Goal: Ask a question: Seek information or help from site administrators or community

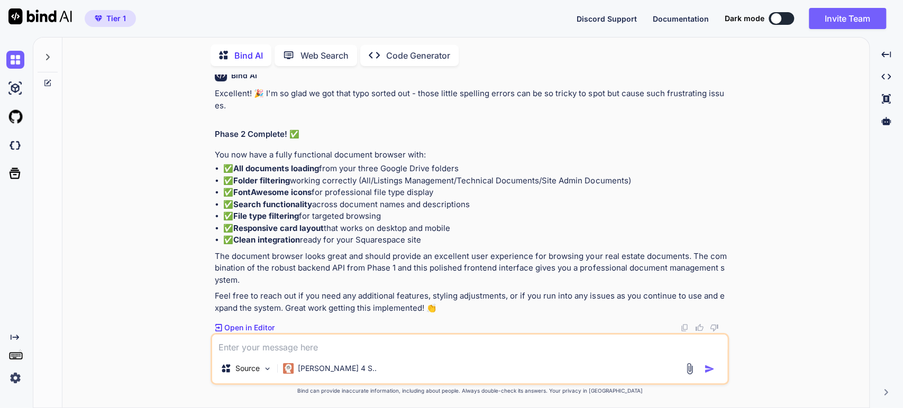
scroll to position [12438, 0]
click at [363, 287] on p "The document browser looks great and should provide an excellent user experienc…" at bounding box center [471, 269] width 512 height 36
click at [379, 287] on p "The document browser looks great and should provide an excellent user experienc…" at bounding box center [471, 269] width 512 height 36
click at [48, 56] on icon at bounding box center [47, 57] width 8 height 8
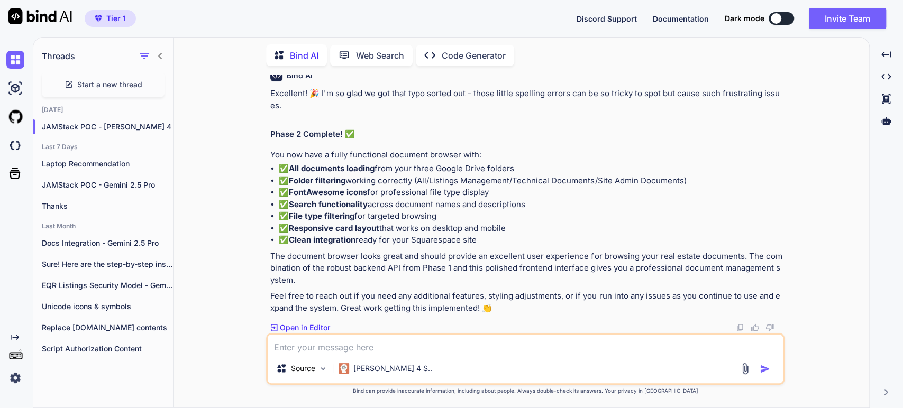
click at [161, 54] on icon at bounding box center [160, 56] width 8 height 8
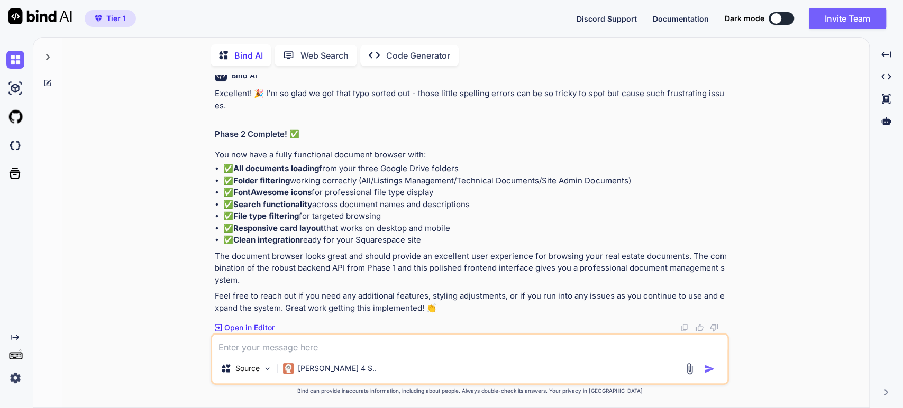
click at [48, 79] on icon at bounding box center [47, 83] width 8 height 8
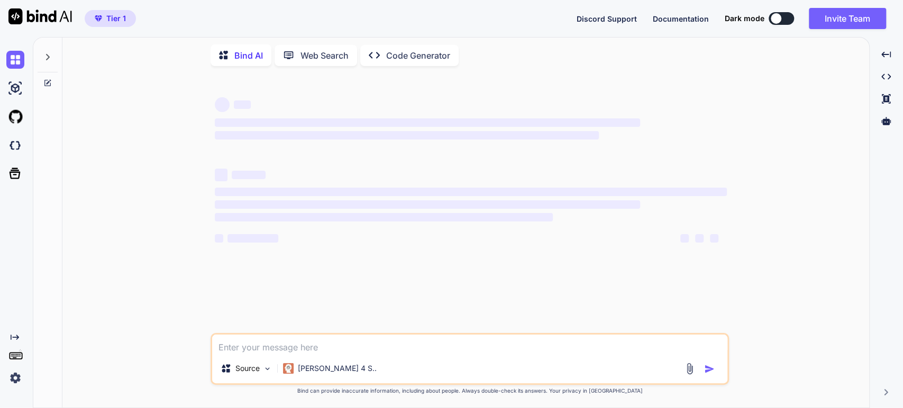
type textarea "x"
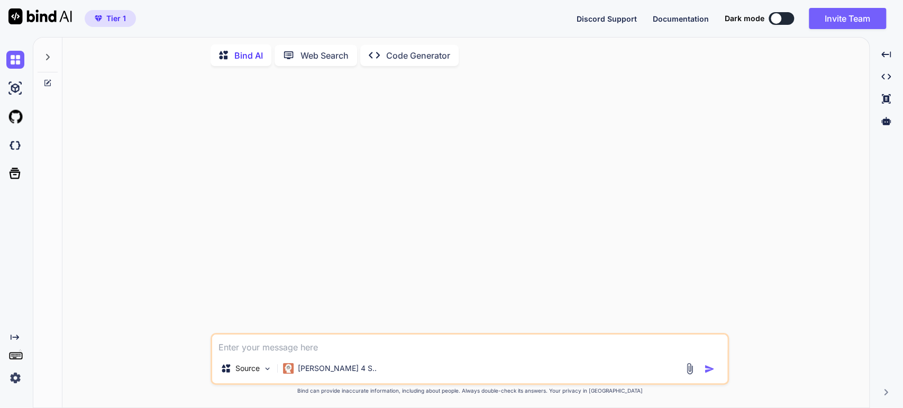
click at [227, 345] on textarea at bounding box center [469, 344] width 515 height 19
type textarea "Y"
type textarea "x"
type textarea "Yo"
type textarea "x"
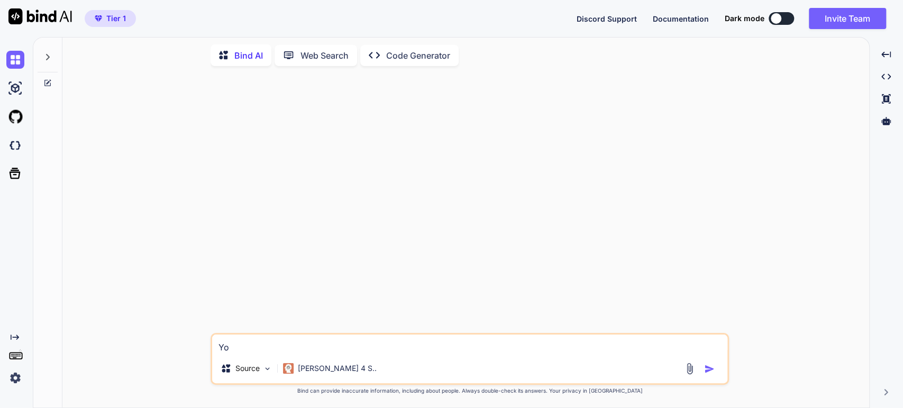
type textarea "You"
type textarea "x"
type textarea "You"
type textarea "x"
type textarea "You a"
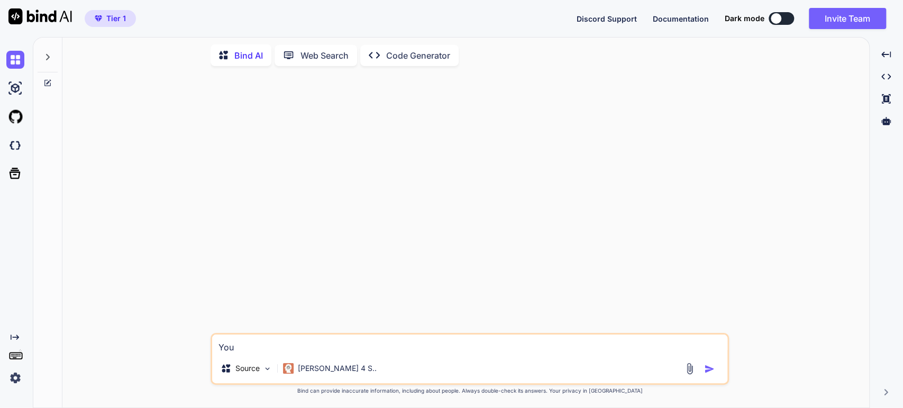
type textarea "x"
type textarea "You ar"
type textarea "x"
type textarea "You are"
type textarea "x"
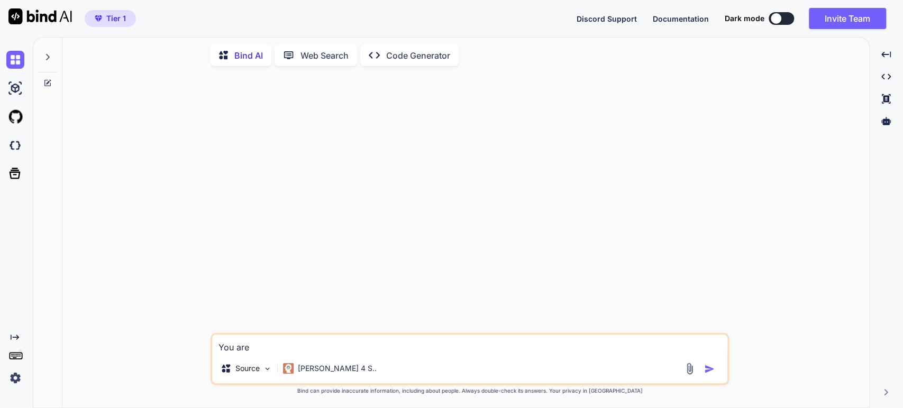
type textarea "You are"
type textarea "x"
type textarea "You are a"
type textarea "x"
type textarea "You are a"
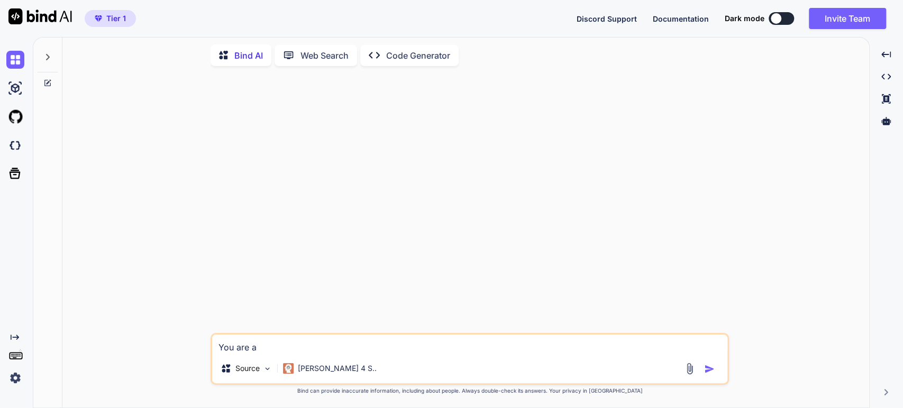
type textarea "x"
type textarea "You are a p"
type textarea "x"
type textarea "You are a pr"
type textarea "x"
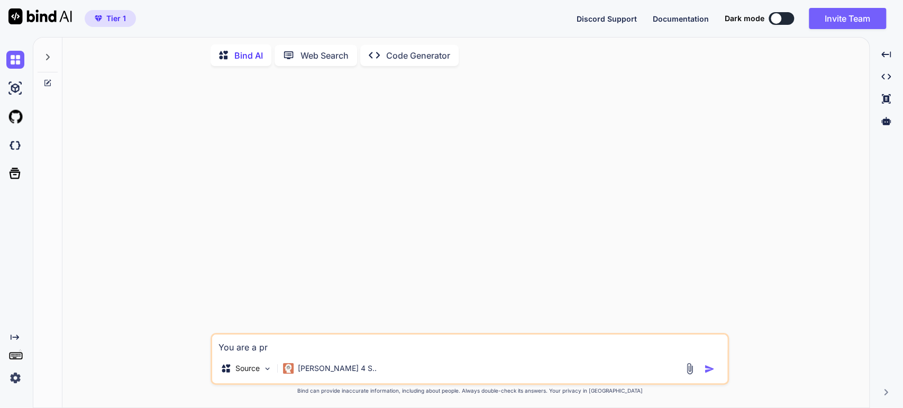
type textarea "You are a pre"
type textarea "x"
type textarea "You are a preo"
type textarea "x"
type textarea "You are a preof"
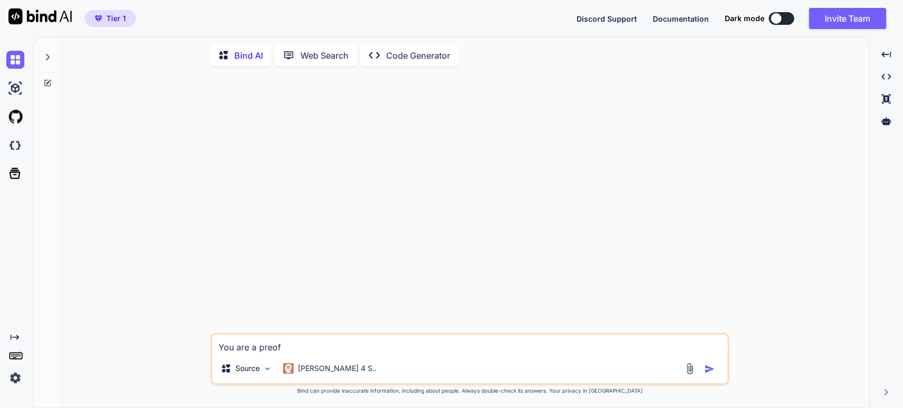
type textarea "x"
type textarea "You are a preo"
type textarea "x"
type textarea "You are a pre"
type textarea "x"
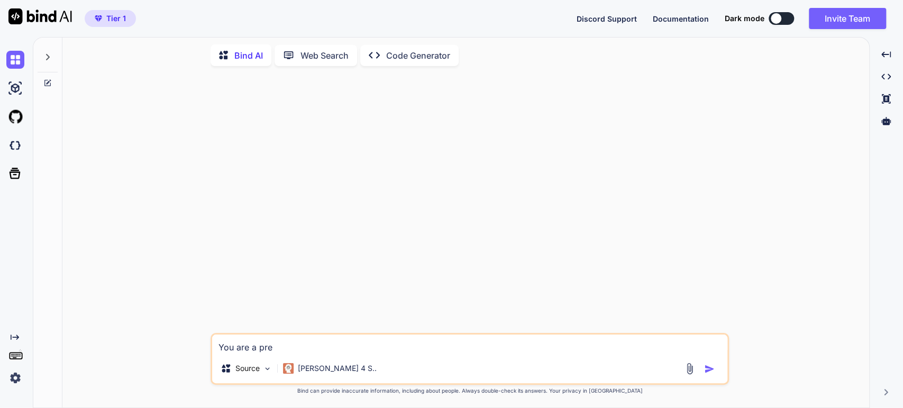
type textarea "You are a pr"
type textarea "x"
type textarea "You are a pro"
type textarea "x"
type textarea "You are a prof"
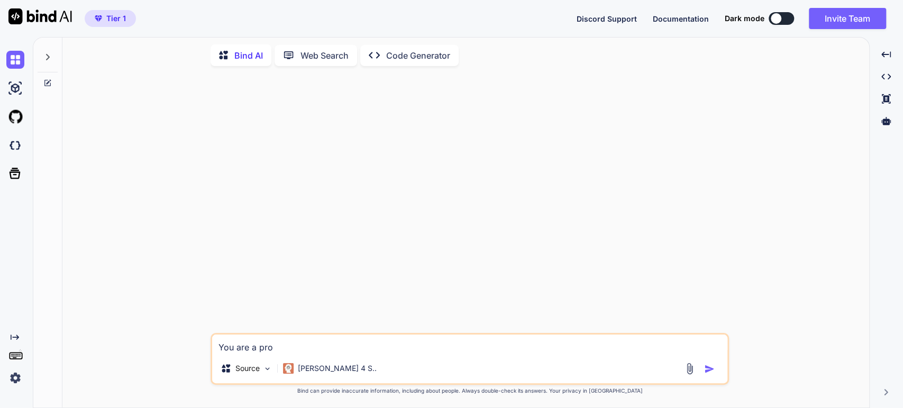
type textarea "x"
type textarea "You are a [DEMOGRAPHIC_DATA]"
type textarea "x"
type textarea "You are a profes"
type textarea "x"
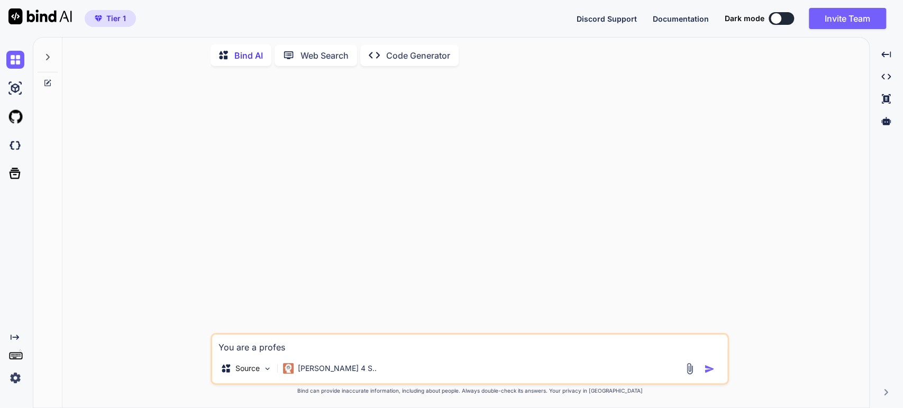
type textarea "You are a profess"
type textarea "x"
type textarea "You are a professi"
type textarea "x"
type textarea "You are a professio"
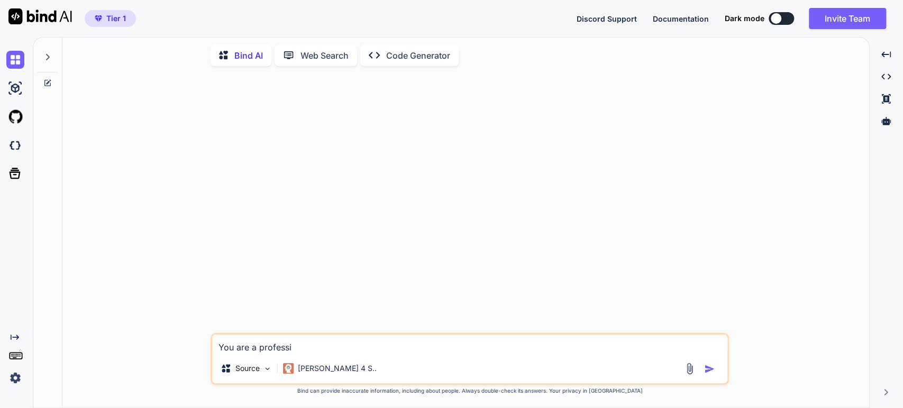
type textarea "x"
type textarea "You are a profession"
type textarea "x"
type textarea "You are a professiona"
type textarea "x"
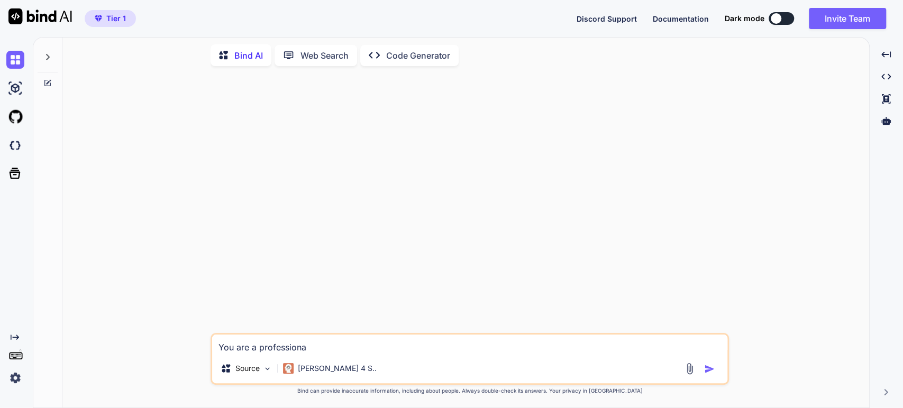
type textarea "You are a professional"
type textarea "x"
type textarea "You are a professional"
type textarea "x"
type textarea "You are a professional w"
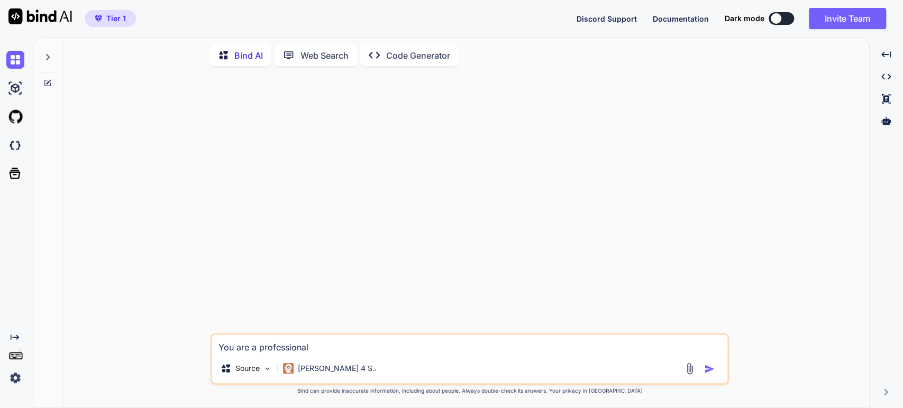
type textarea "x"
type textarea "You are a professional wr"
type textarea "x"
type textarea "You are a professional wri"
type textarea "x"
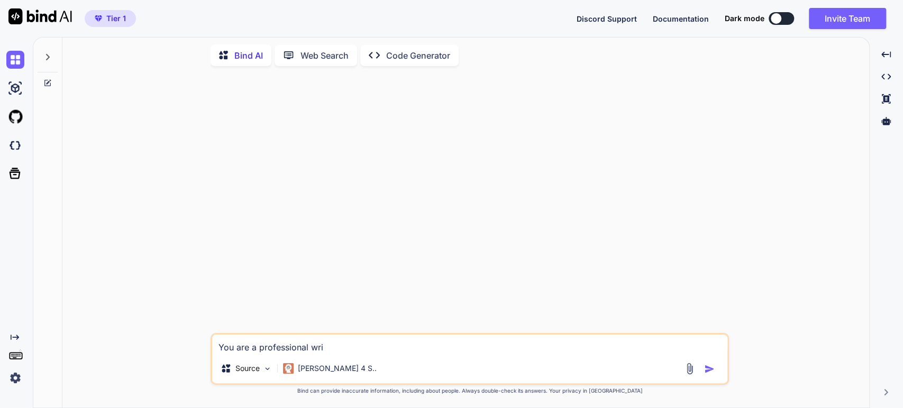
type textarea "You are a professional writ"
type textarea "x"
type textarea "You are a professional write"
type textarea "x"
type textarea "You are a professional writer"
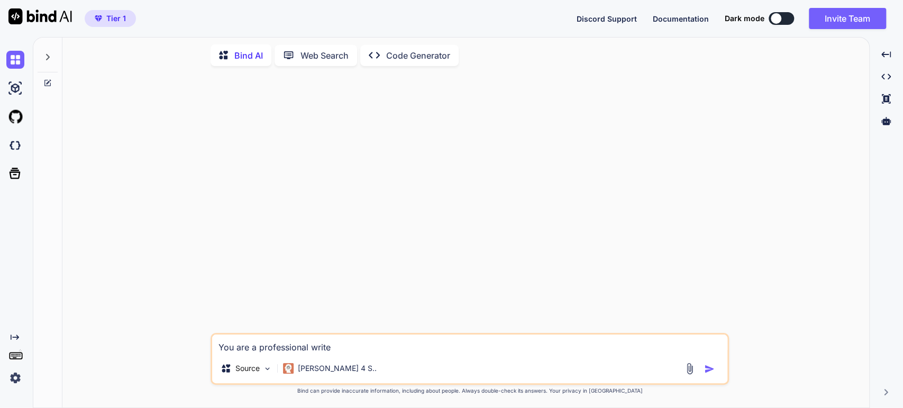
type textarea "x"
type textarea "You are a professional writer"
type textarea "x"
type textarea "You are a professional writer s"
type textarea "x"
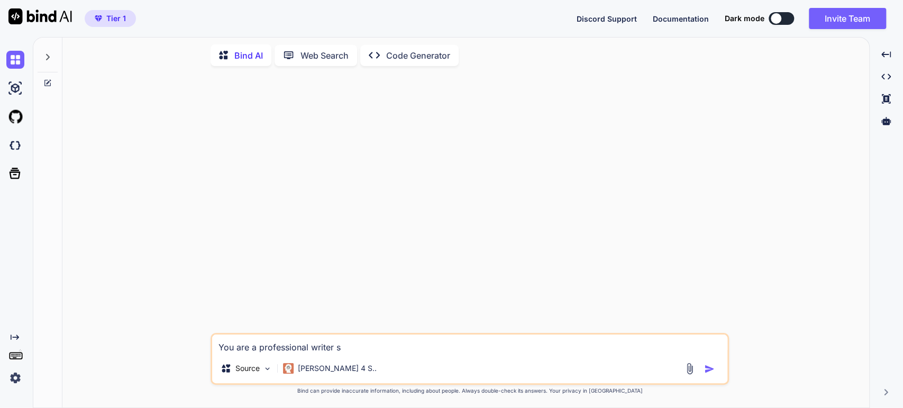
type textarea "You are a professional writer sp"
type textarea "x"
type textarea "You are a professional writer spe"
type textarea "x"
type textarea "You are a professional writer spec"
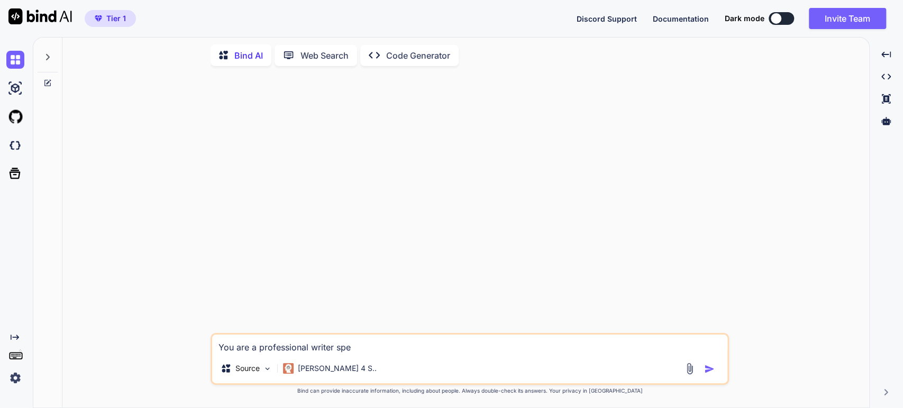
type textarea "x"
type textarea "You are a professional writer speci"
type textarea "x"
type textarea "You are a professional writer specia"
type textarea "x"
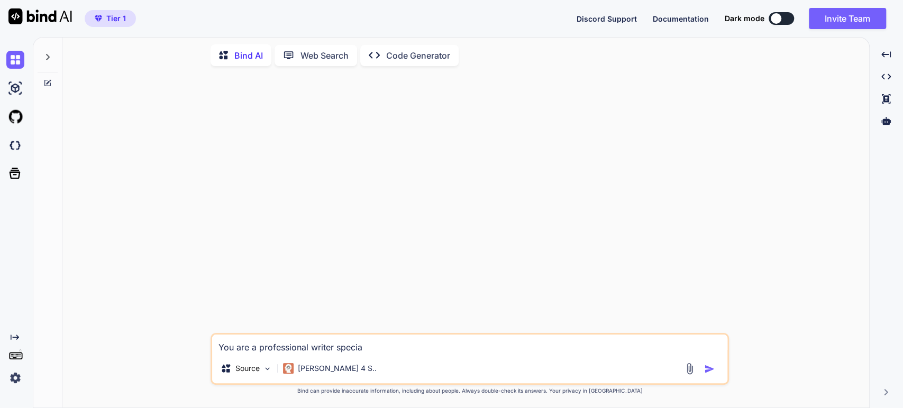
type textarea "You are a professional writer special"
type textarea "x"
type textarea "You are a professional writer speciali"
type textarea "x"
type textarea "You are a professional writer specializ"
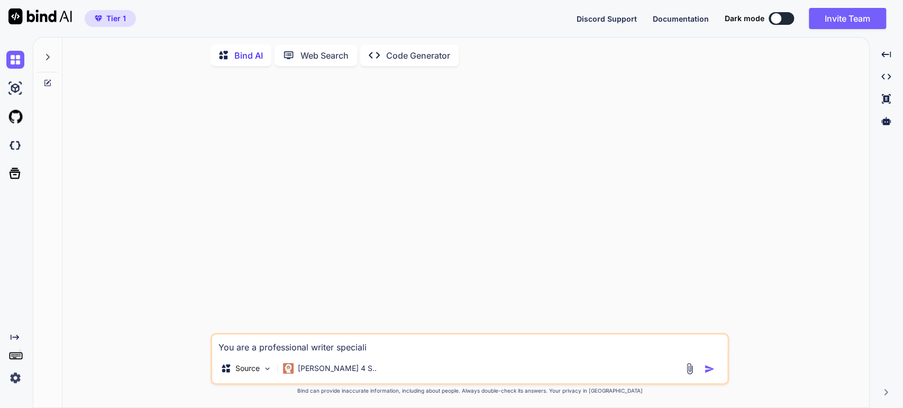
type textarea "x"
type textarea "You are a professional writer specializi"
type textarea "x"
type textarea "You are a professional writer specializin"
type textarea "x"
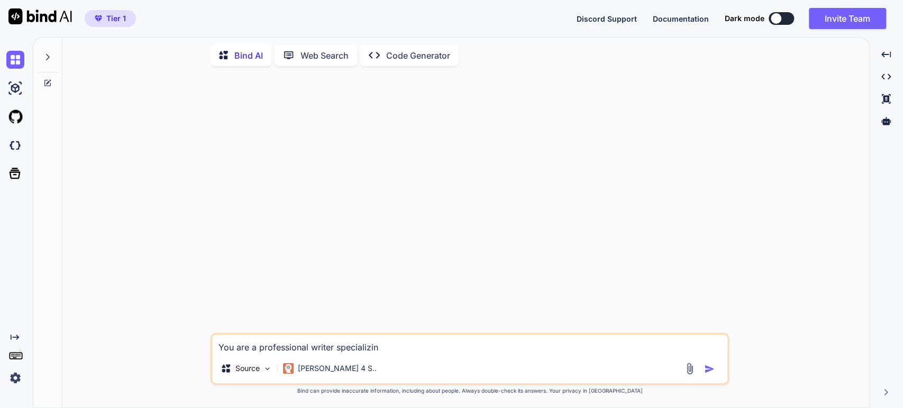
type textarea "You are a professional writer specializing"
type textarea "x"
type textarea "You are a professional writer specializing"
type textarea "x"
type textarea "You are a professional writer specializing i"
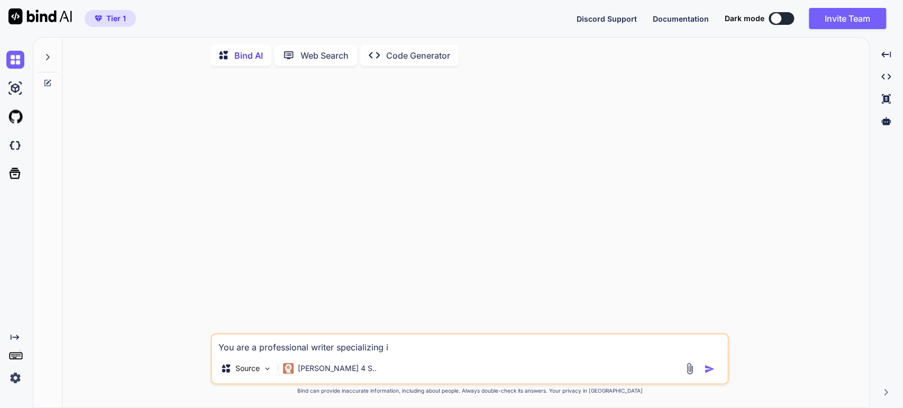
type textarea "x"
type textarea "You are a professional writer specializing in"
type textarea "x"
type textarea "You are a professional writer specializing in"
type textarea "x"
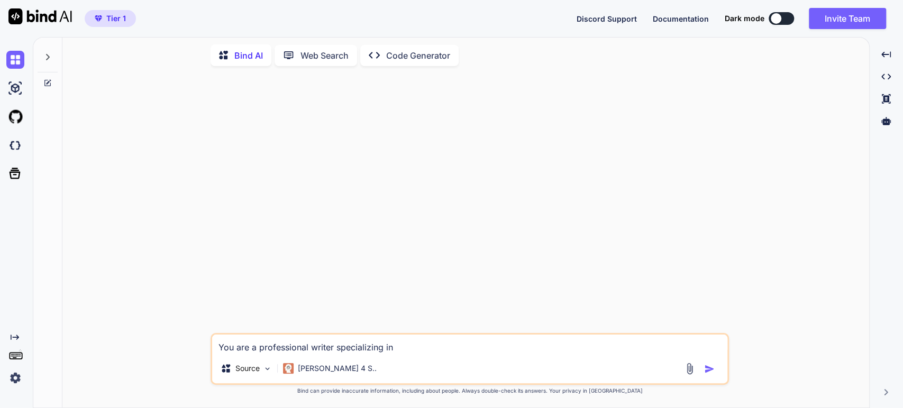
type textarea "You are a professional writer specializing in w"
type textarea "x"
type textarea "You are a professional writer specializing in wr"
type textarea "x"
type textarea "You are a professional writer specializing in wri"
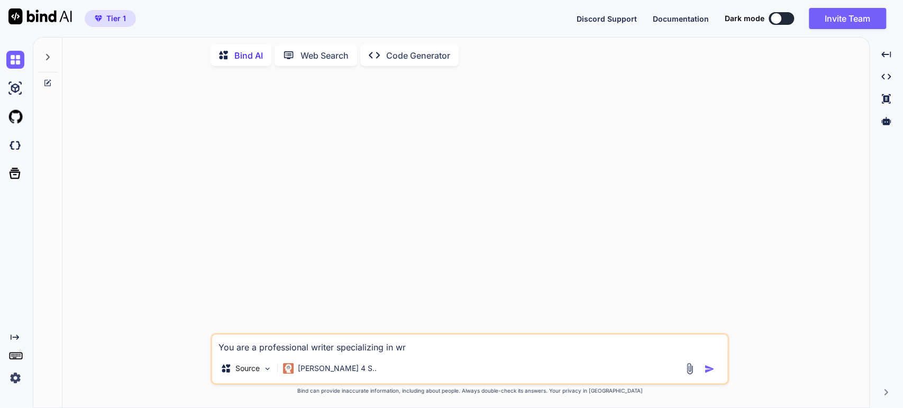
type textarea "x"
type textarea "You are a professional writer specializing in writ"
type textarea "x"
type textarea "You are a professional writer specializing in writi"
type textarea "x"
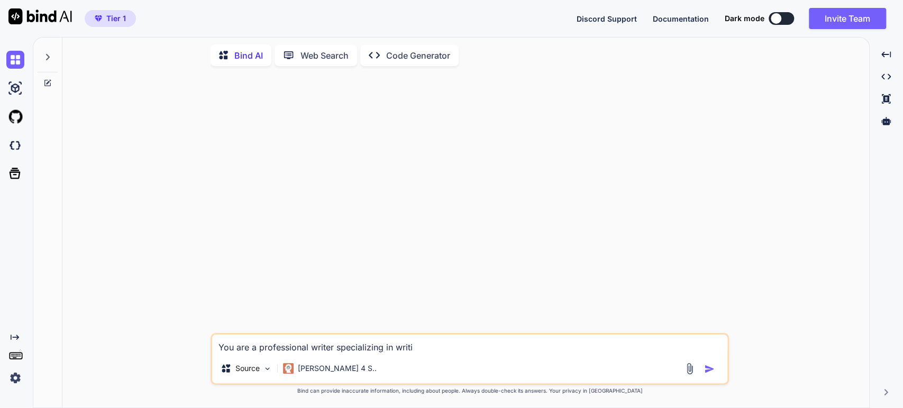
type textarea "You are a professional writer specializing in writin"
type textarea "x"
type textarea "You are a professional writer specializing in writing"
type textarea "x"
type textarea "You are a professional writer specializing in writing"
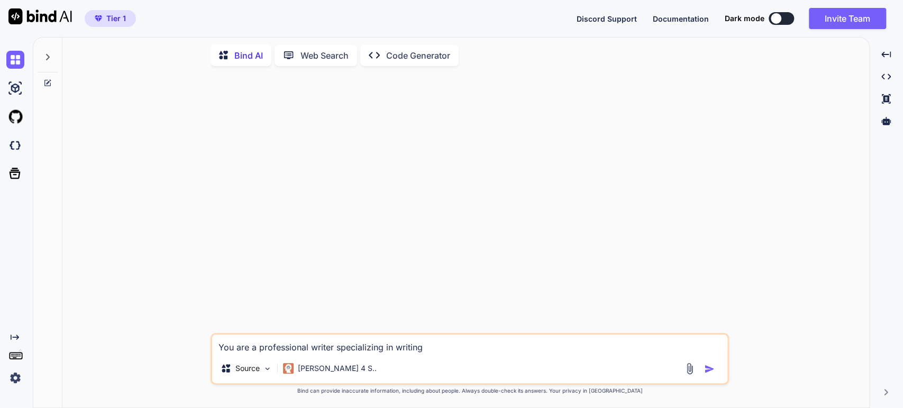
type textarea "x"
type textarea "You are a professional writer specializing in writing w"
type textarea "x"
type textarea "You are a professional writer specializing in writing wd"
type textarea "x"
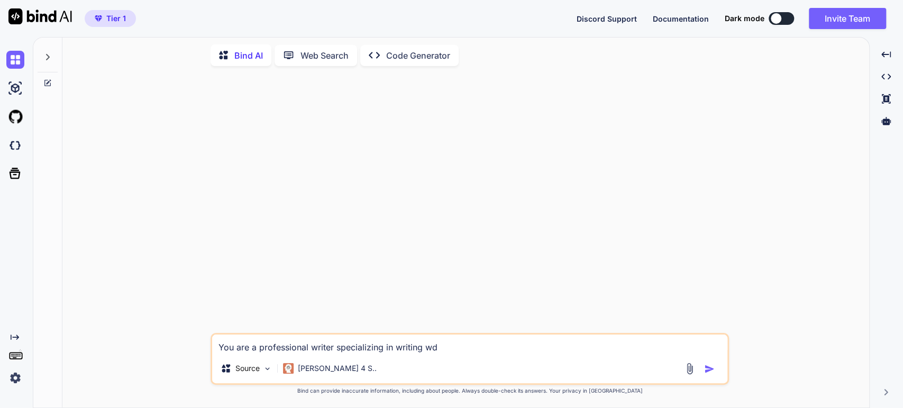
type textarea "You are a professional writer specializing in writing wdb"
type textarea "x"
type textarea "You are a professional writer specializing in writing wd"
type textarea "x"
type textarea "You are a professional writer specializing in writing w"
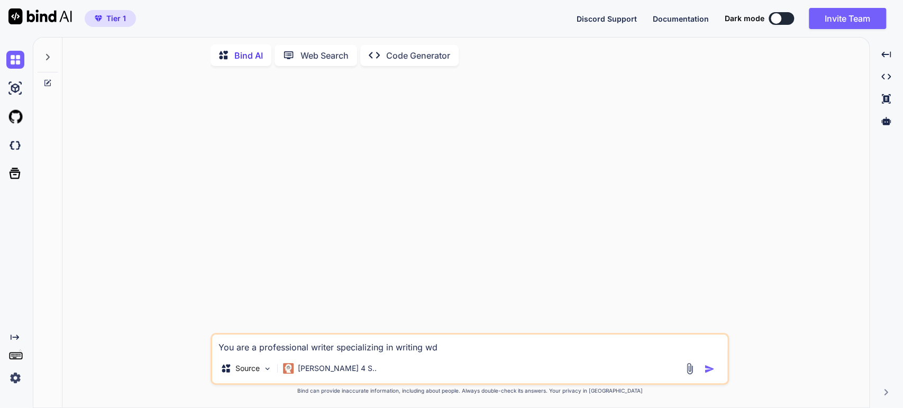
type textarea "x"
type textarea "You are a professional writer specializing in writing we"
type textarea "x"
type textarea "You are a professional writer specializing in writing web"
type textarea "x"
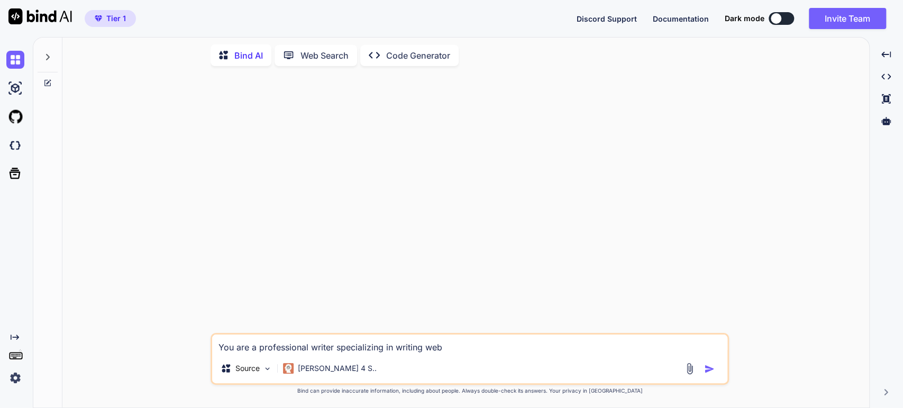
type textarea "You are a professional writer specializing in writing web"
type textarea "x"
type textarea "You are a professional writer specializing in writing web c"
type textarea "x"
type textarea "You are a professional writer specializing in writing web co"
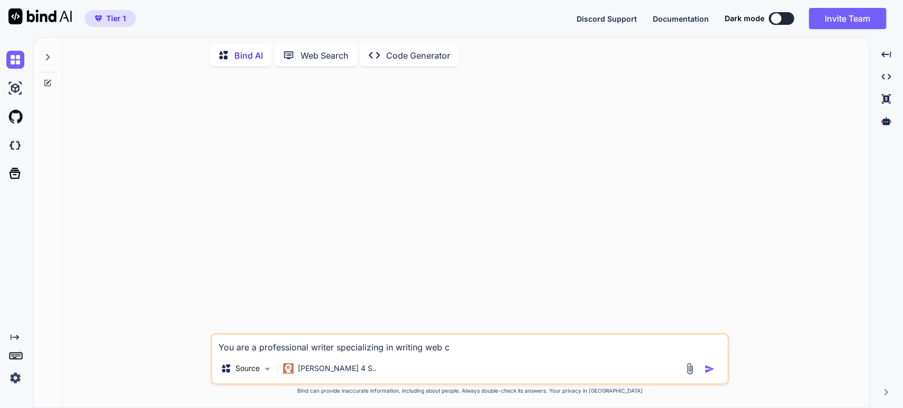
type textarea "x"
type textarea "You are a professional writer specializing in writing web con"
type textarea "x"
type textarea "You are a professional writer specializing in writing web cont"
type textarea "x"
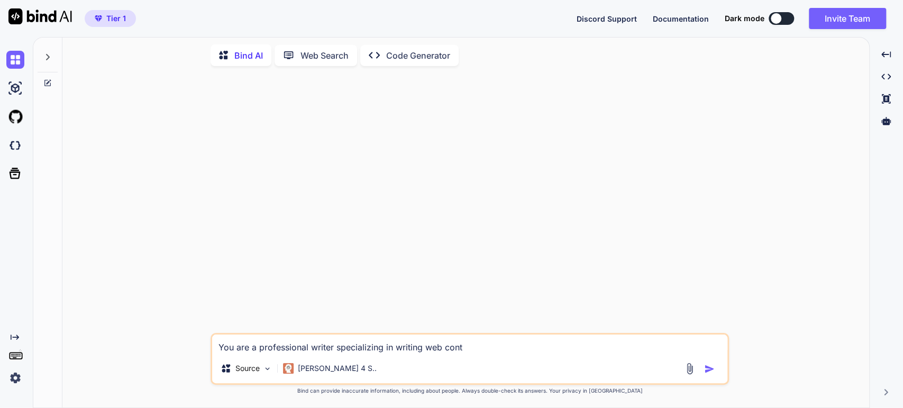
type textarea "You are a professional writer specializing in writing web [PERSON_NAME]"
type textarea "x"
type textarea "You are a professional writer specializing in writing web conten"
type textarea "x"
type textarea "You are a professional writer specializing in writing web content"
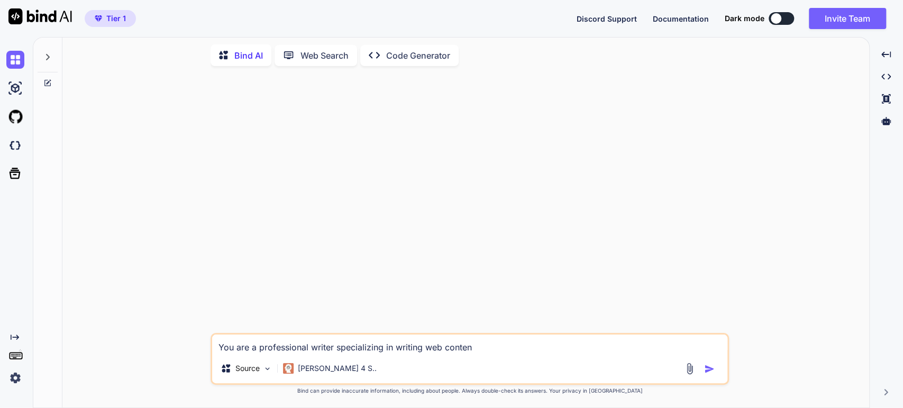
type textarea "x"
type textarea "You are a professional writer specializing in writing web content"
type textarea "x"
type textarea "You are a professional writer specializing in writing web content"
type textarea "x"
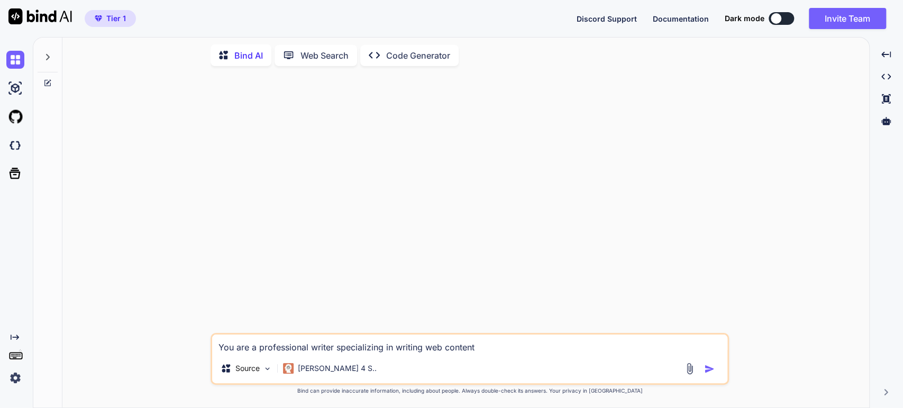
type textarea "You are a professional writer specializing in writing web conten"
type textarea "x"
type textarea "You are a professional writer specializing in writing web [PERSON_NAME]"
type textarea "x"
type textarea "You are a professional writer specializing in writing web cont"
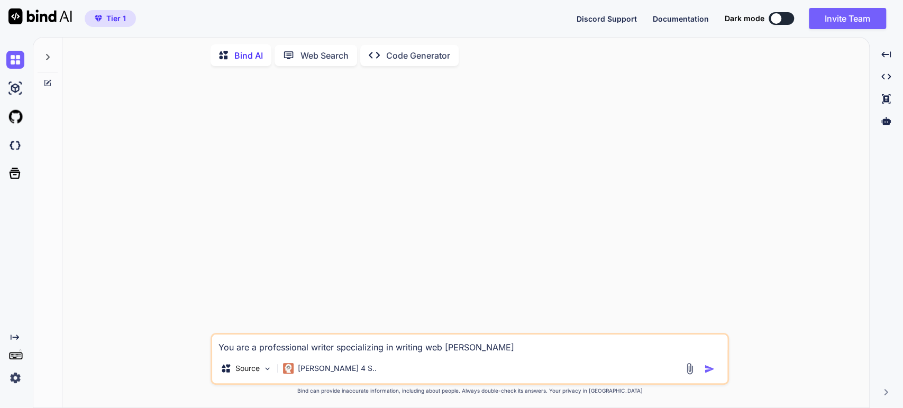
type textarea "x"
type textarea "You are a professional writer specializing in writing web con"
type textarea "x"
type textarea "You are a professional writer specializing in writing web co"
type textarea "x"
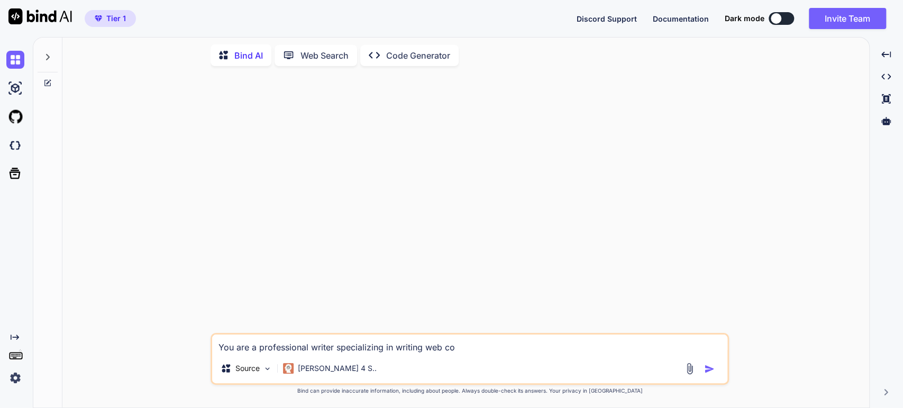
type textarea "You are a professional writer specializing in writing web c"
type textarea "x"
type textarea "You are a professional writer specializing in writing web"
type textarea "x"
type textarea "You are a professional writer specializing in writing web"
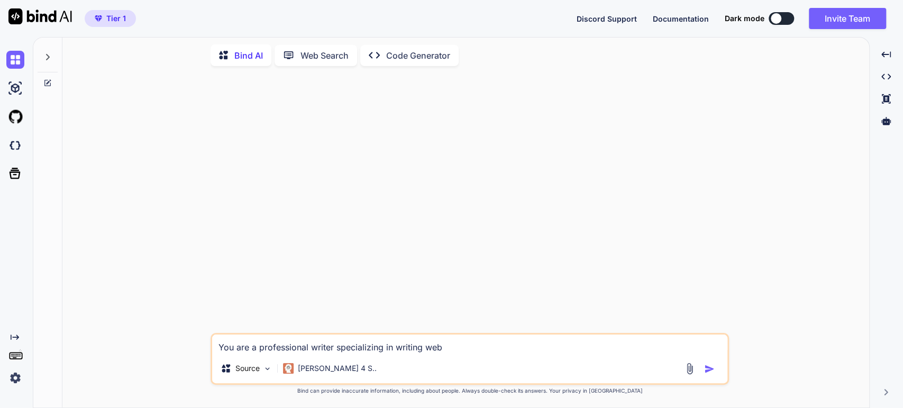
type textarea "x"
type textarea "You are a professional writer specializing in writing we"
type textarea "x"
type textarea "You are a professional writer specializing in writing w"
type textarea "x"
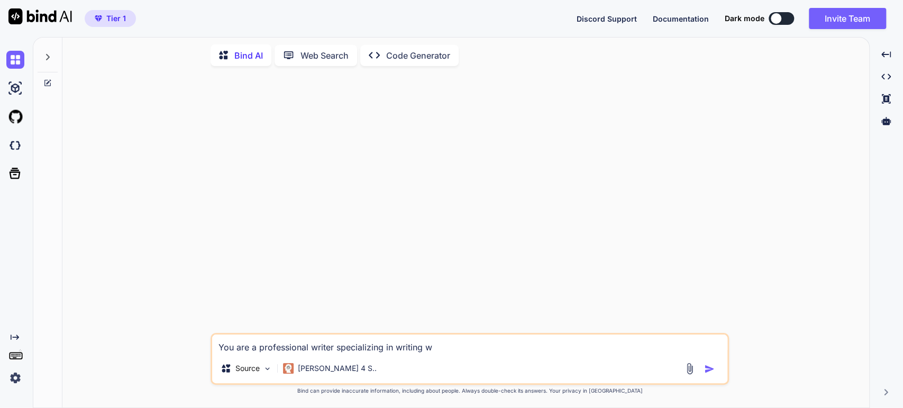
type textarea "You are a professional writer specializing in writing"
type textarea "x"
type textarea "You are a professional writer specializing in writing b"
type textarea "x"
type textarea "You are a professional writer specializing in writing bu"
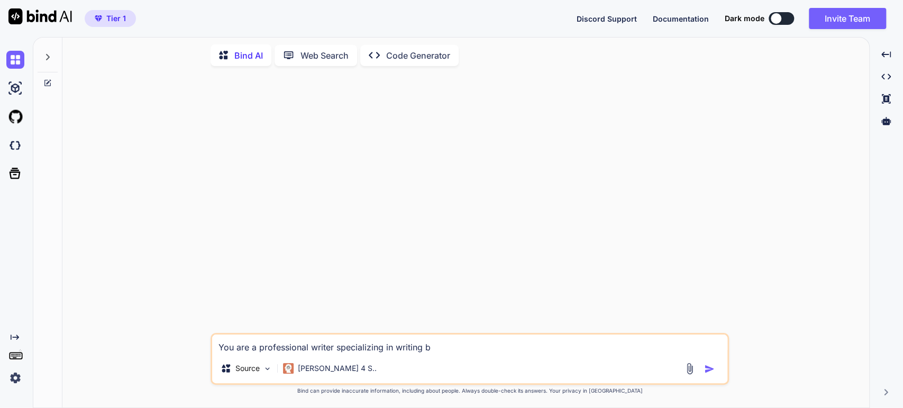
type textarea "x"
type textarea "You are a professional writer specializing in writing bus"
type textarea "x"
type textarea "You are a professional writer specializing in writing busi"
type textarea "x"
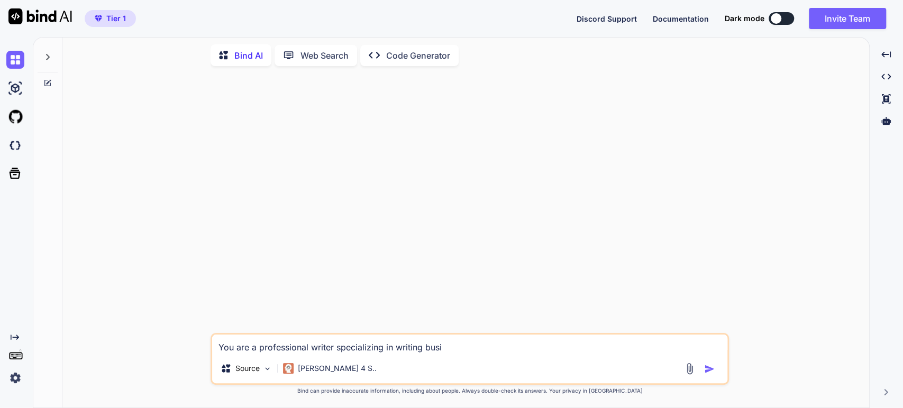
type textarea "You are a professional writer specializing in writing busin"
type textarea "x"
type textarea "You are a professional writer specializing in writing busine"
type textarea "x"
type textarea "You are a professional writer specializing in writing busines"
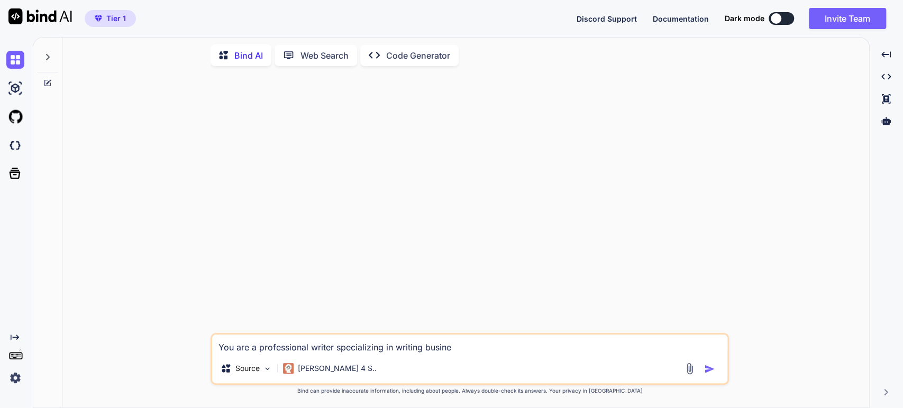
type textarea "x"
type textarea "You are a professional writer specializing in writing business"
type textarea "x"
type textarea "You are a professional writer specializing in writing businessr"
type textarea "x"
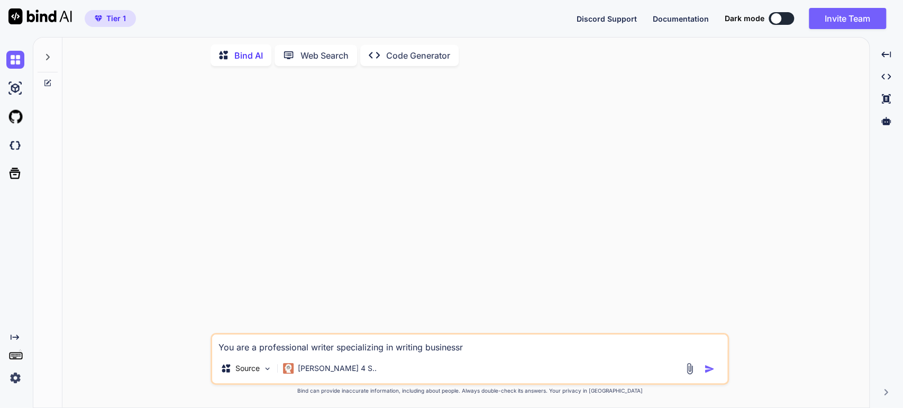
type textarea "You are a professional writer specializing in writing businessre"
type textarea "x"
type textarea "You are a professional writer specializing in writing businessr"
type textarea "x"
type textarea "You are a professional writer specializing in writing business"
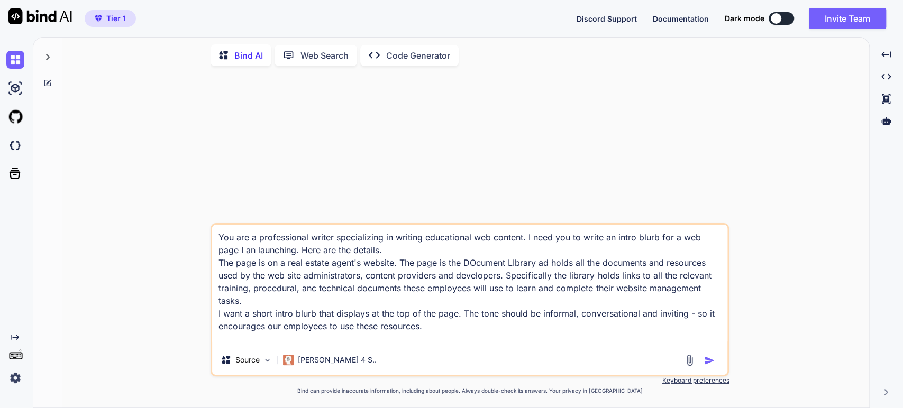
click at [87, 179] on div "You are a professional writer specializing in writing educational web content. …" at bounding box center [470, 241] width 798 height 333
click at [317, 355] on p "[PERSON_NAME] 4 S.." at bounding box center [337, 360] width 79 height 11
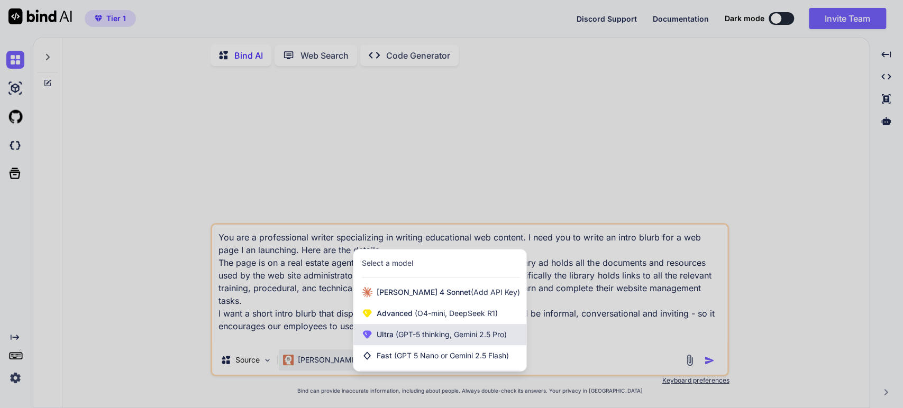
click at [389, 337] on span "Ultra (GPT-5 thinking, Gemini 2.5 Pro)" at bounding box center [442, 334] width 130 height 11
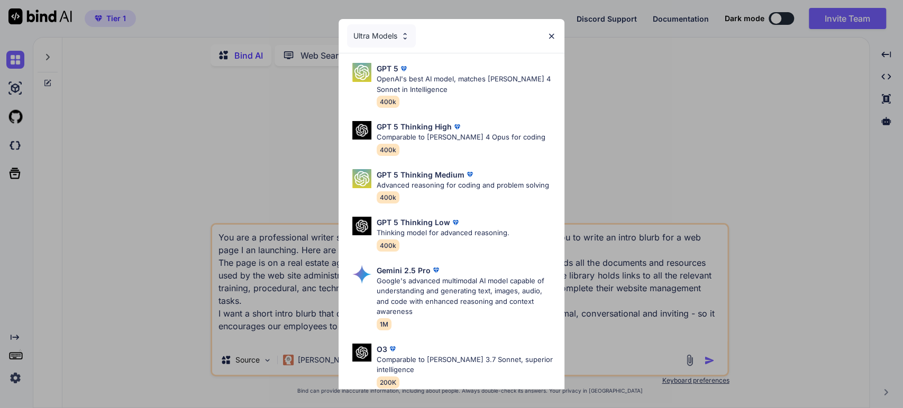
click at [408, 267] on p "Gemini 2.5 Pro" at bounding box center [404, 270] width 54 height 11
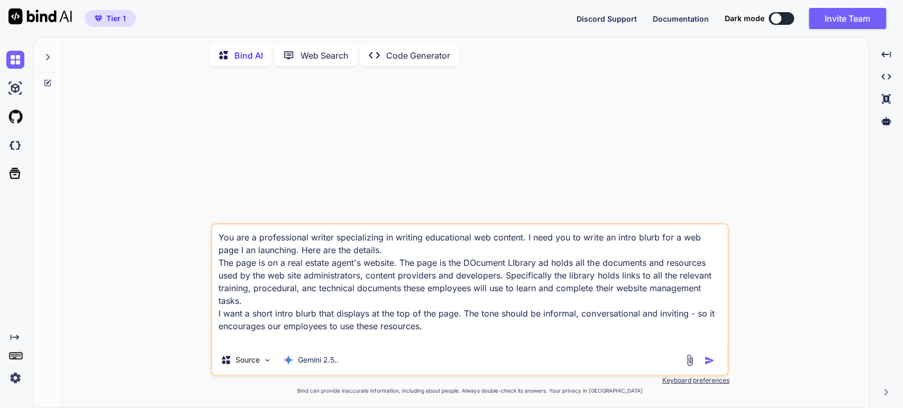
click at [704, 362] on img "button" at bounding box center [709, 360] width 11 height 11
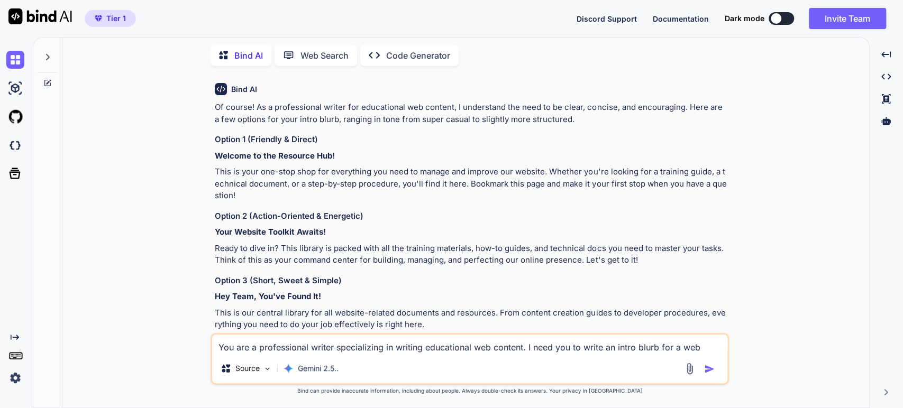
scroll to position [117, 0]
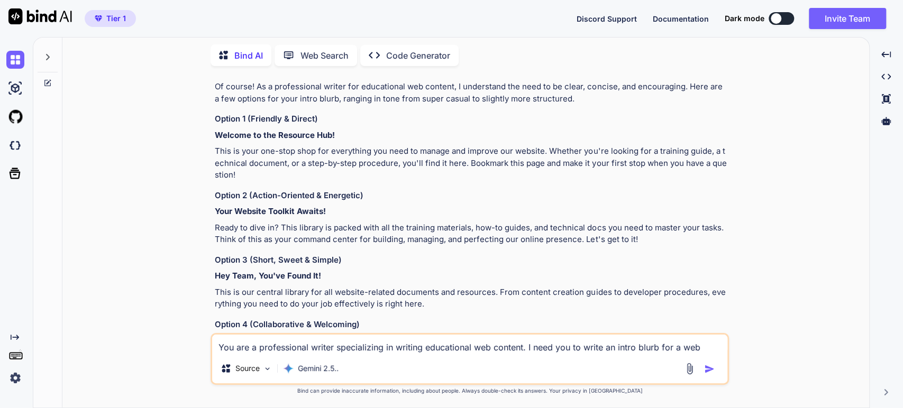
click at [282, 190] on h3 "Option 2 (Action-Oriented & Energetic)" at bounding box center [471, 196] width 512 height 12
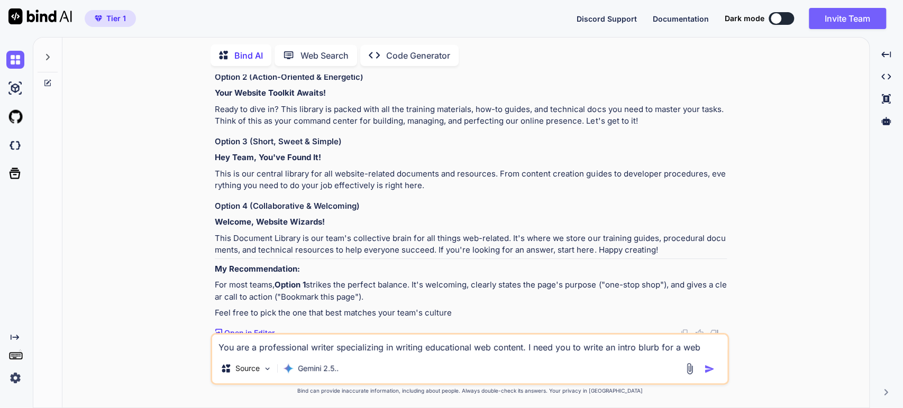
scroll to position [240, 0]
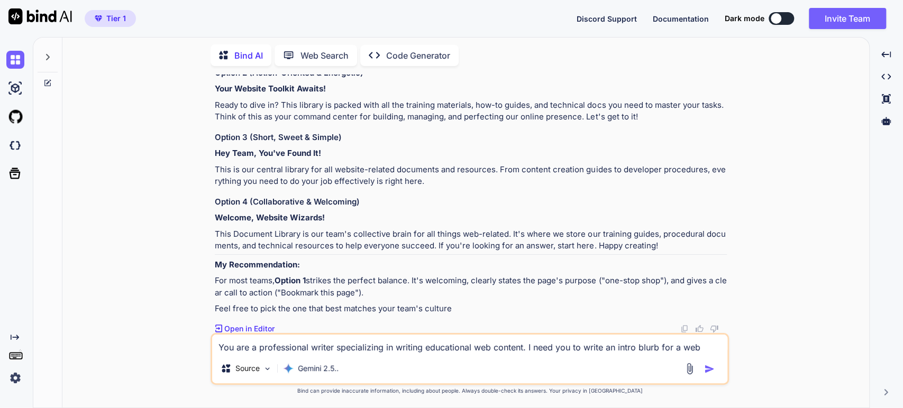
drag, startPoint x: 243, startPoint y: 291, endPoint x: 237, endPoint y: 289, distance: 5.5
click at [240, 291] on p "For most teams, Option 1 strikes the perfect balance. It's welcoming, clearly s…" at bounding box center [471, 287] width 512 height 24
drag, startPoint x: 250, startPoint y: 303, endPoint x: 241, endPoint y: 297, distance: 10.7
click at [244, 300] on div "Of course! As a professional writer for educational web content, I understand t…" at bounding box center [471, 136] width 512 height 357
click at [257, 299] on div "Of course! As a professional writer for educational web content, I understand t…" at bounding box center [471, 136] width 512 height 357
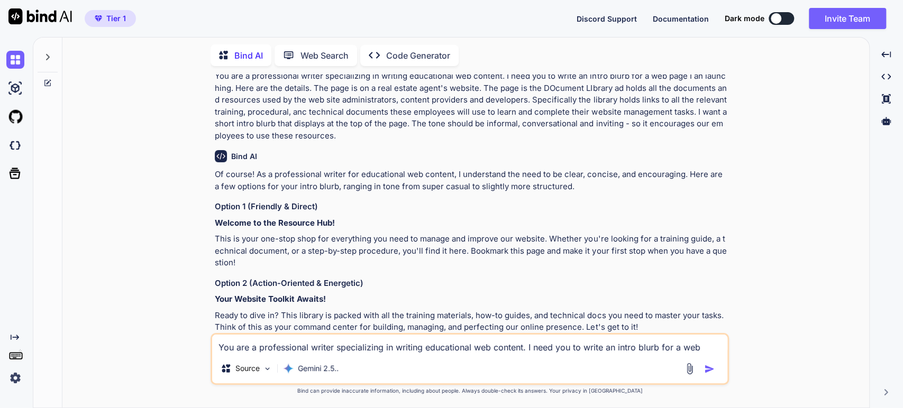
scroll to position [0, 0]
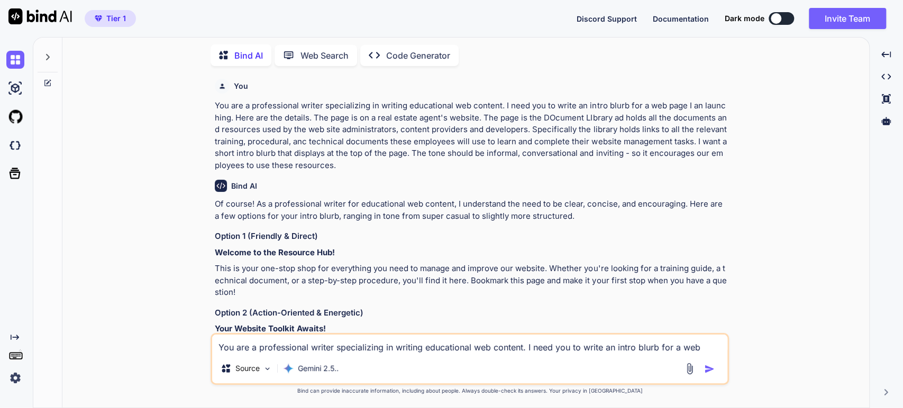
click at [443, 264] on p "This is your one-stop shop for everything you need to manage and improve our we…" at bounding box center [471, 281] width 512 height 36
drag, startPoint x: 566, startPoint y: 268, endPoint x: 501, endPoint y: 257, distance: 65.9
click at [565, 268] on p "This is your one-stop shop for everything you need to manage and improve our we…" at bounding box center [471, 281] width 512 height 36
click at [487, 270] on p "This is your one-stop shop for everything you need to manage and improve our we…" at bounding box center [471, 281] width 512 height 36
click at [318, 280] on p "This is your one-stop shop for everything you need to manage and improve our we…" at bounding box center [471, 281] width 512 height 36
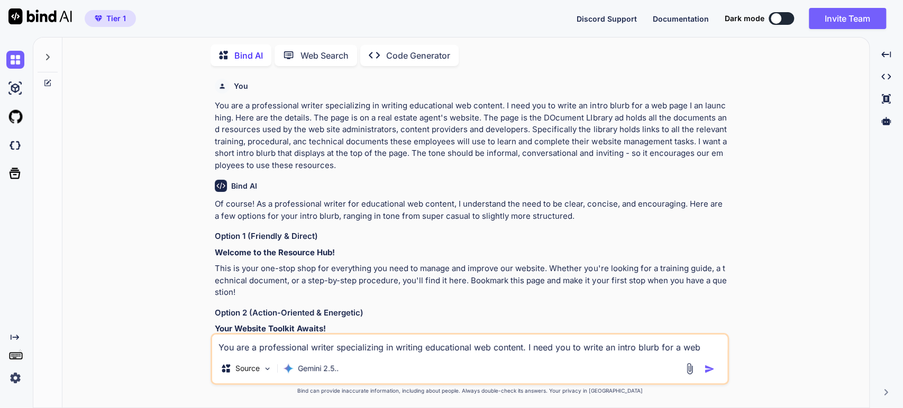
click at [397, 283] on p "This is your one-stop shop for everything you need to manage and improve our we…" at bounding box center [471, 281] width 512 height 36
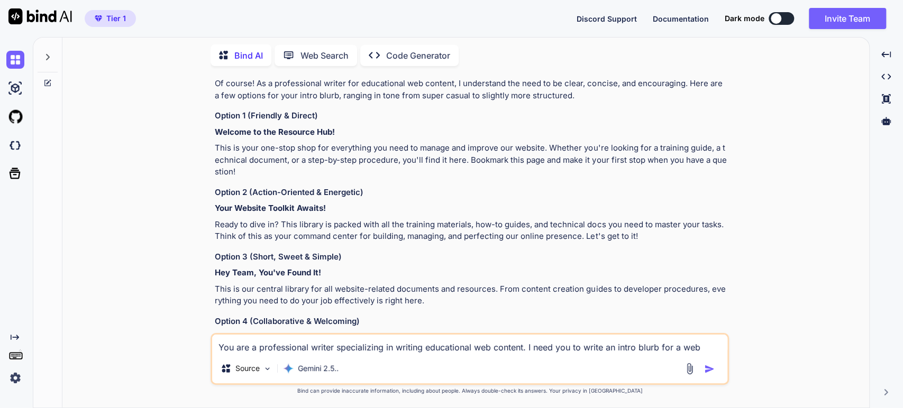
scroll to position [176, 0]
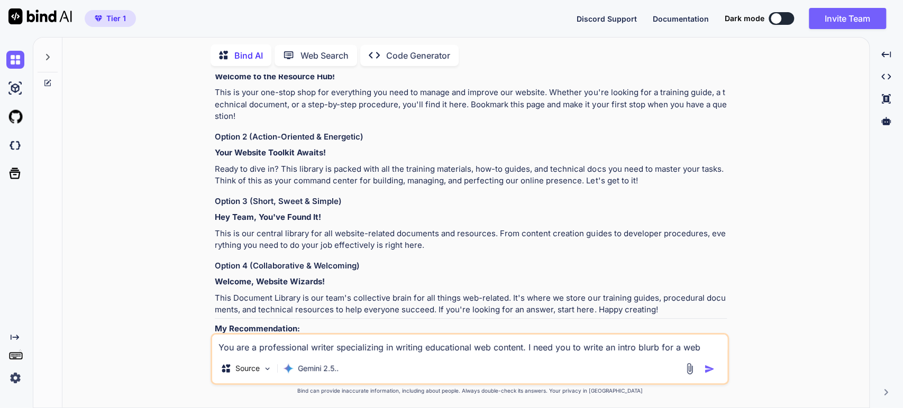
click at [371, 184] on p "Ready to dive in? This library is packed with all the training materials, how-t…" at bounding box center [471, 175] width 512 height 24
click at [274, 220] on strong "Hey Team, You've Found It!" at bounding box center [268, 217] width 106 height 10
click at [275, 232] on p "This is our central library for all website-related documents and resources. Fr…" at bounding box center [471, 240] width 512 height 24
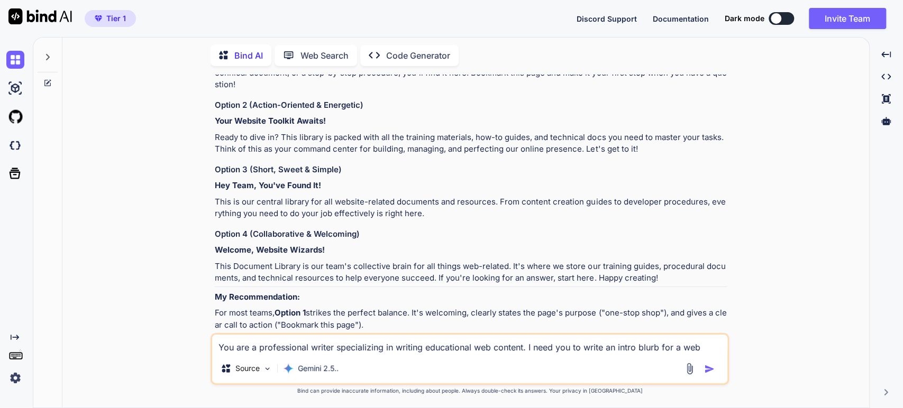
scroll to position [235, 0]
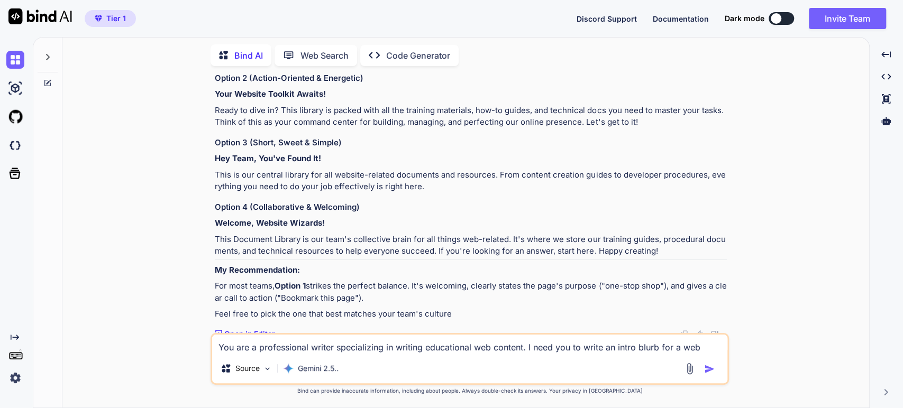
click at [269, 234] on p "This Document Library is our team's collective brain for all things web-related…" at bounding box center [471, 246] width 512 height 24
click at [369, 237] on p "This Document Library is our team's collective brain for all things web-related…" at bounding box center [471, 246] width 512 height 24
click at [408, 243] on p "This Document Library is our team's collective brain for all things web-related…" at bounding box center [471, 246] width 512 height 24
click at [290, 282] on strong "Option 1" at bounding box center [289, 286] width 31 height 10
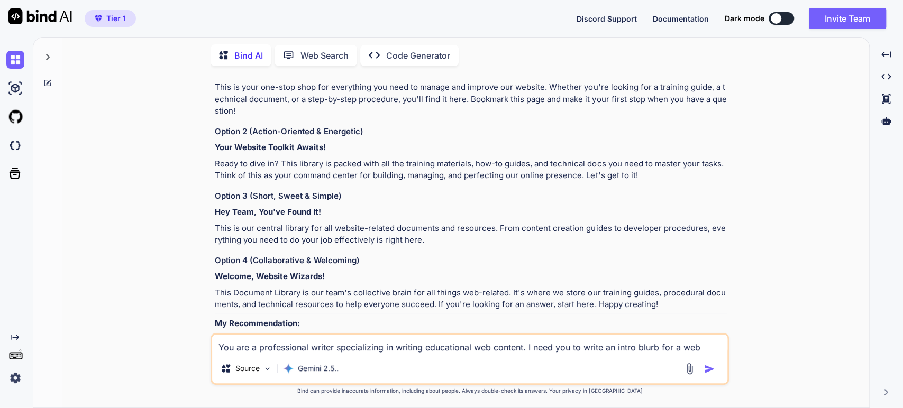
scroll to position [5, 0]
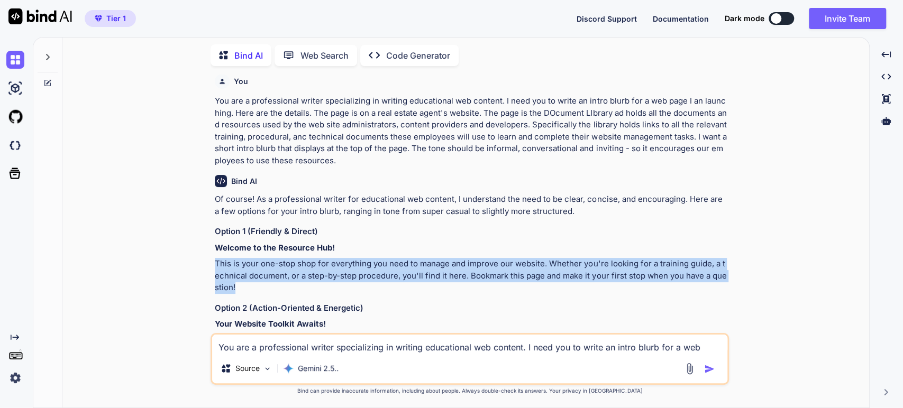
drag, startPoint x: 237, startPoint y: 289, endPoint x: 214, endPoint y: 266, distance: 32.5
click at [215, 266] on p "This is your one-stop shop for everything you need to manage and improve our we…" at bounding box center [471, 276] width 512 height 36
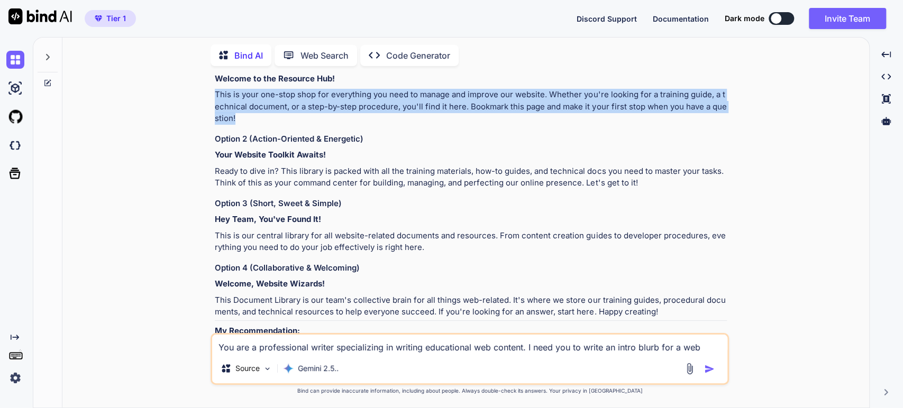
scroll to position [181, 0]
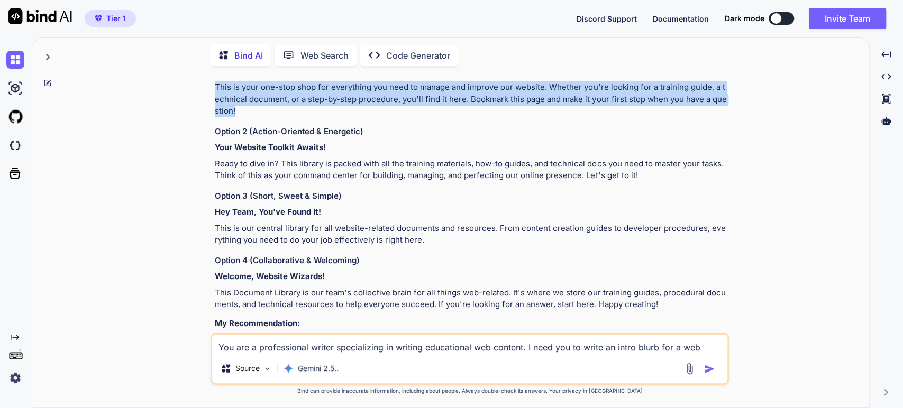
copy p "This is your one-stop shop for everything you need to manage and improve our we…"
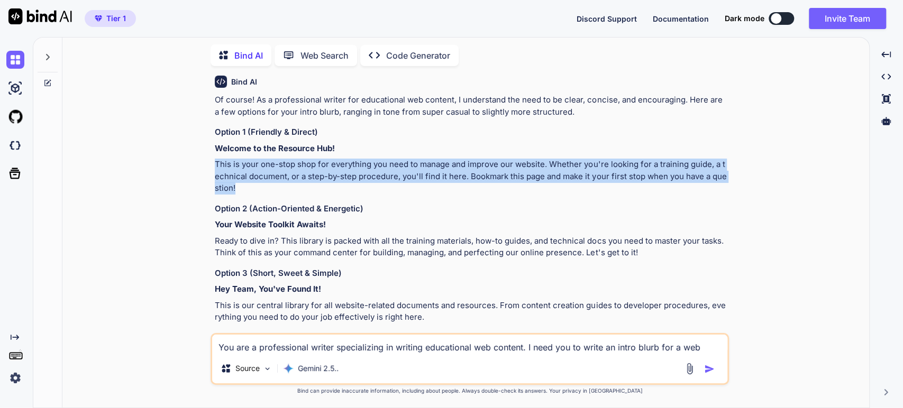
scroll to position [0, 0]
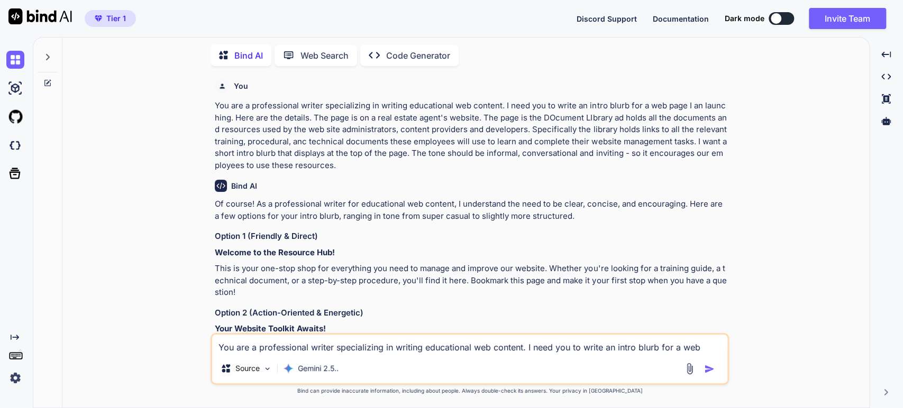
click at [241, 346] on textarea "You are a professional writer specializing in writing educational web content. …" at bounding box center [469, 344] width 515 height 19
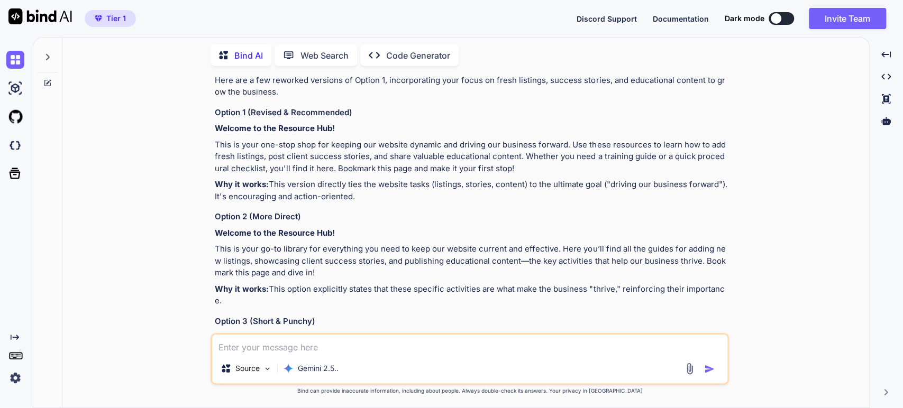
scroll to position [611, 0]
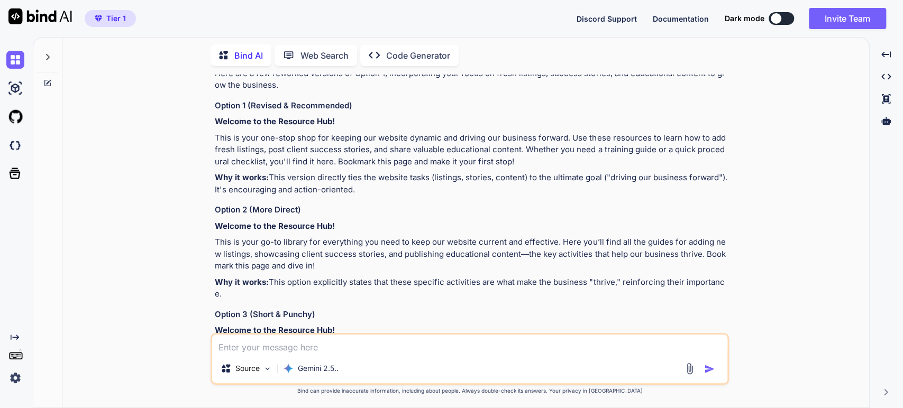
click at [309, 253] on p "This is your go-to library for everything you need to keep our website current …" at bounding box center [471, 254] width 512 height 36
click at [364, 248] on p "This is your go-to library for everything you need to keep our website current …" at bounding box center [471, 254] width 512 height 36
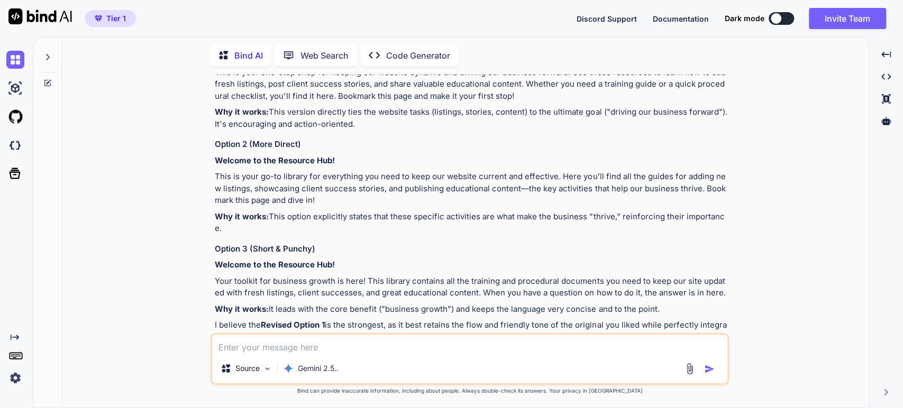
scroll to position [693, 0]
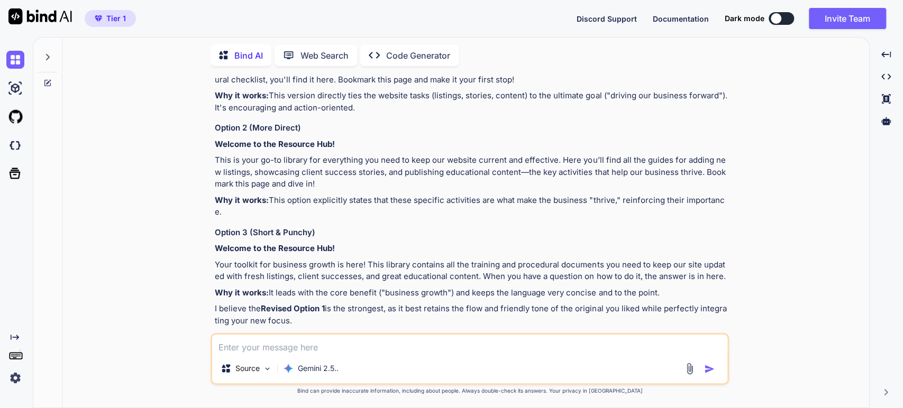
click at [293, 159] on p "This is your go-to library for everything you need to keep our website current …" at bounding box center [471, 172] width 512 height 36
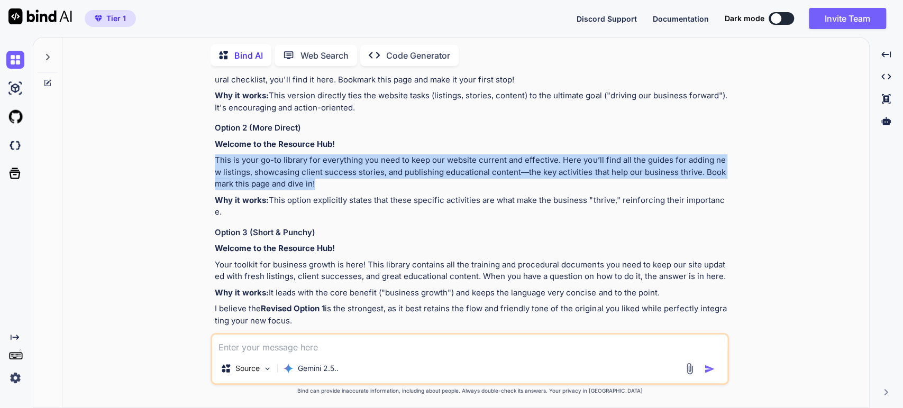
drag, startPoint x: 308, startPoint y: 182, endPoint x: 195, endPoint y: 163, distance: 114.8
click at [195, 163] on div "You You are a professional writer specializing in writing educational web conte…" at bounding box center [470, 241] width 798 height 333
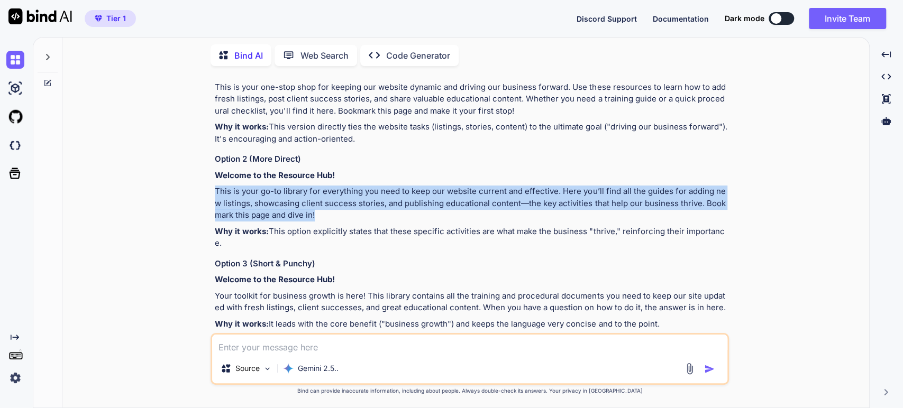
scroll to position [634, 0]
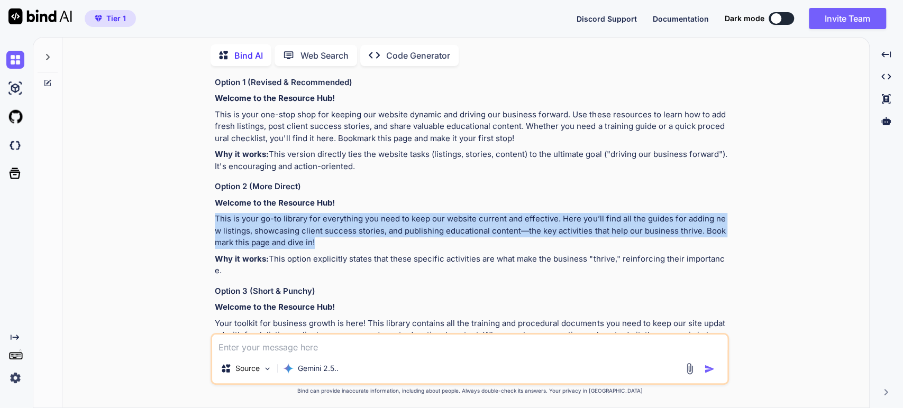
copy p "This is your go-to library for everything you need to keep our website current …"
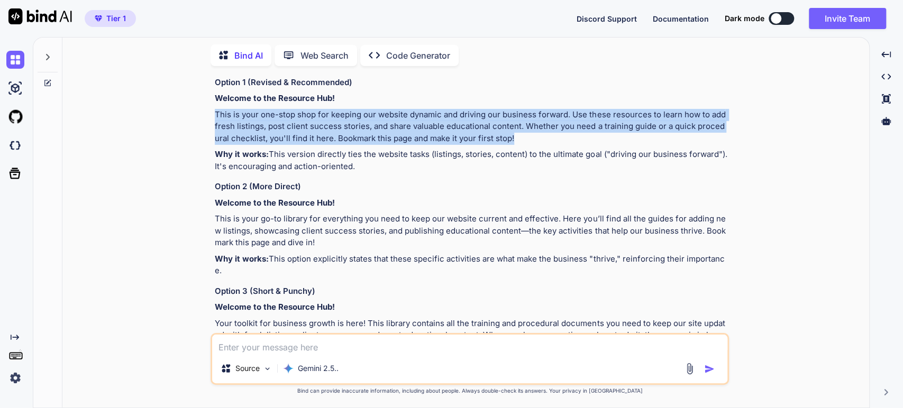
drag, startPoint x: 518, startPoint y: 139, endPoint x: 208, endPoint y: 114, distance: 310.9
click at [208, 114] on div "You You are a professional writer specializing in writing educational web conte…" at bounding box center [470, 241] width 798 height 333
copy p "This is your one-stop shop for keeping our website dynamic and driving our busi…"
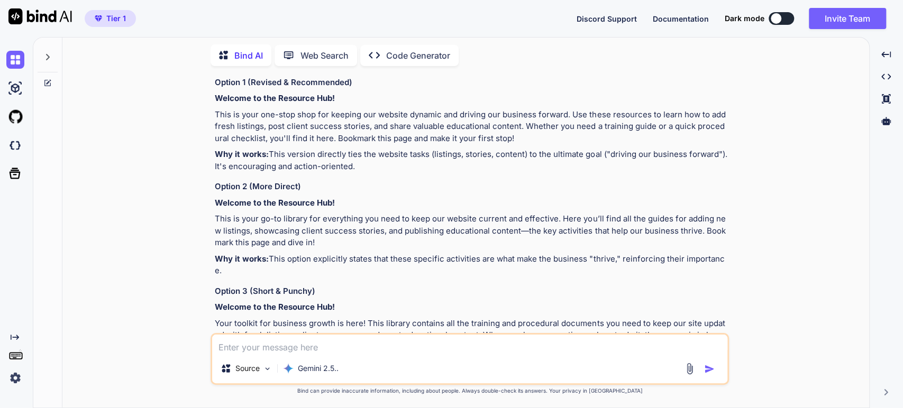
click at [553, 162] on p "Why it works: This version directly ties the website tasks (listings, stories, …" at bounding box center [471, 161] width 512 height 24
click at [292, 259] on p "Why it works: This option explicitly states that these specific activities are …" at bounding box center [471, 265] width 512 height 24
click at [347, 240] on p "This is your go-to library for everything you need to keep our website current …" at bounding box center [471, 231] width 512 height 36
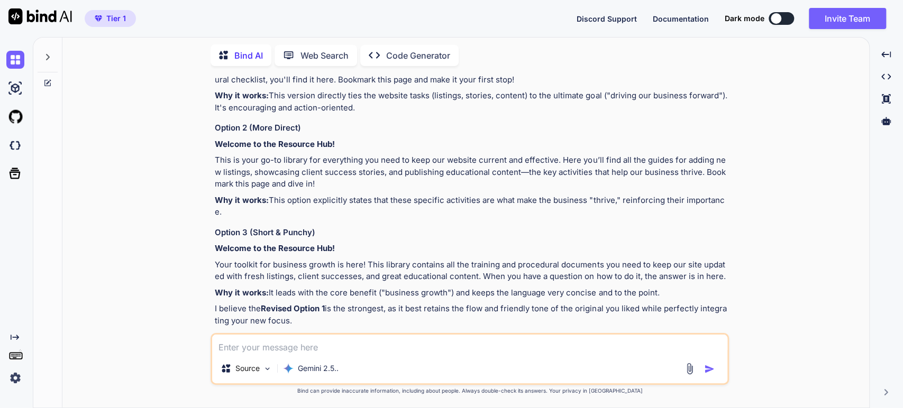
click at [478, 259] on p "Your toolkit for business growth is here! This library contains all the trainin…" at bounding box center [471, 271] width 512 height 24
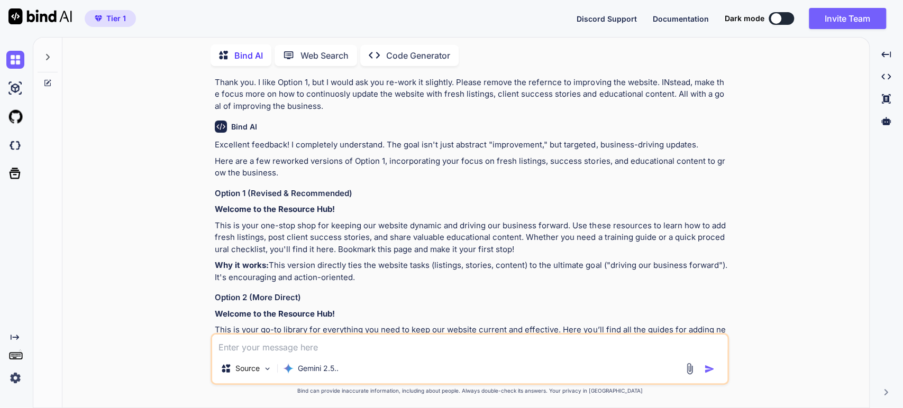
scroll to position [340, 0]
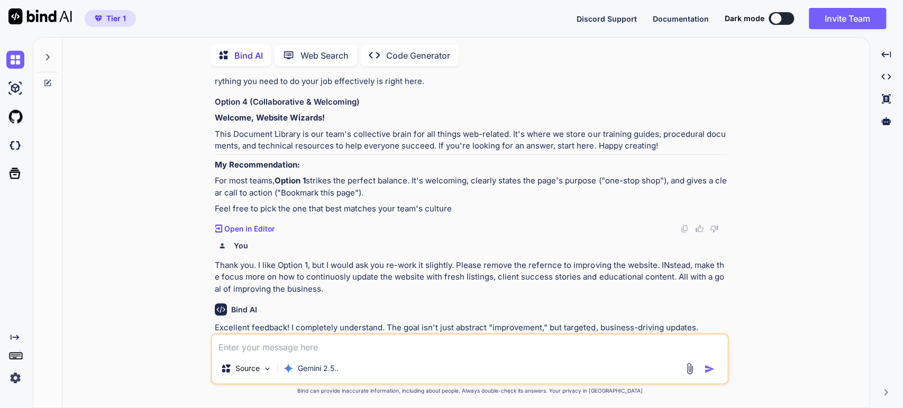
click at [47, 54] on icon at bounding box center [47, 57] width 8 height 8
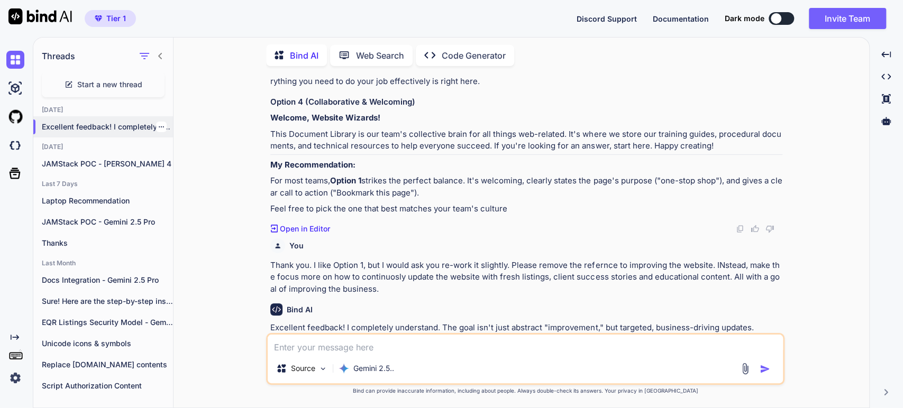
click at [161, 123] on div at bounding box center [161, 127] width 11 height 11
click at [158, 125] on icon "button" at bounding box center [161, 127] width 6 height 6
click at [170, 141] on div "Rename and Save" at bounding box center [206, 145] width 104 height 21
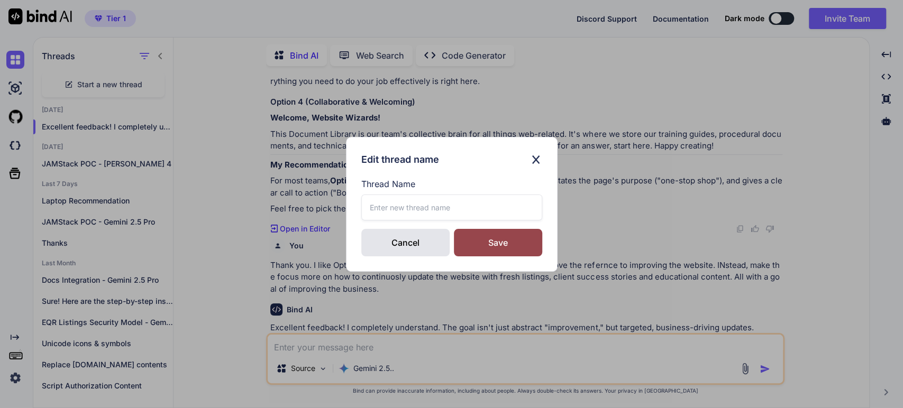
click at [388, 196] on input "text" at bounding box center [451, 208] width 181 height 26
click at [497, 248] on div "Save" at bounding box center [498, 243] width 88 height 28
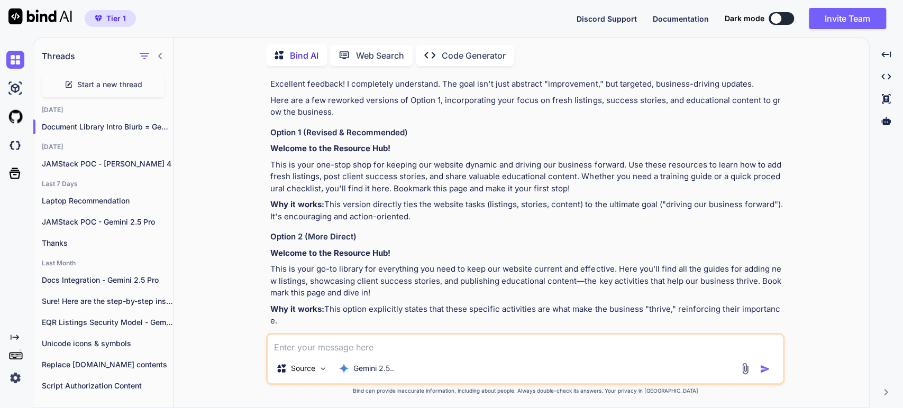
scroll to position [588, 0]
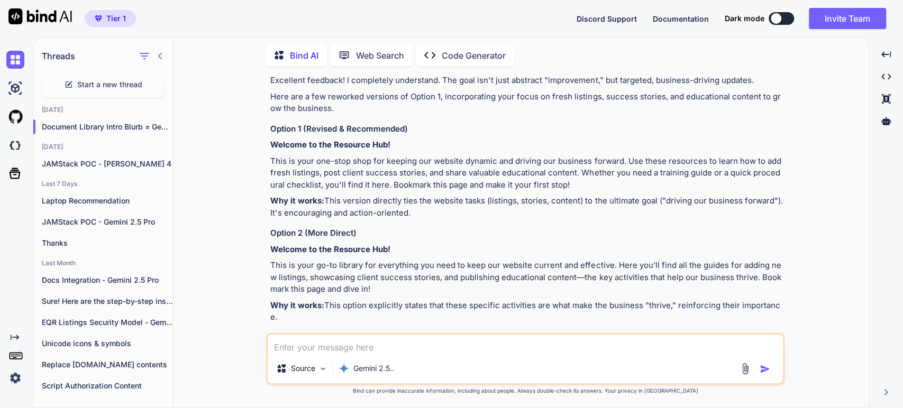
click at [326, 350] on textarea at bounding box center [525, 344] width 515 height 19
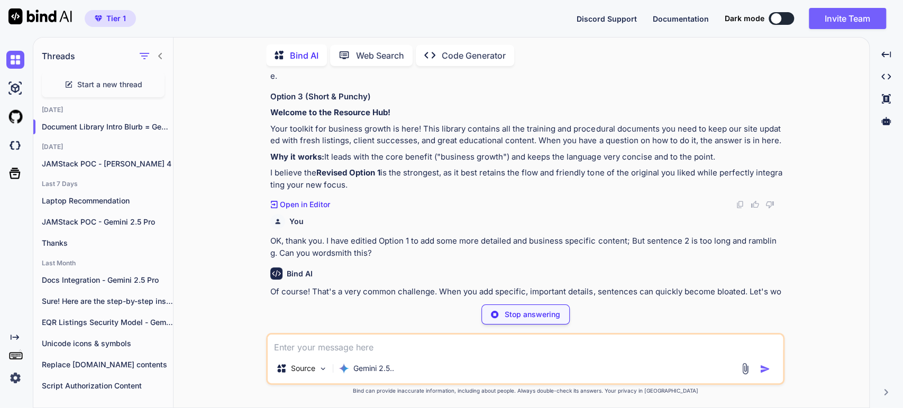
scroll to position [829, 0]
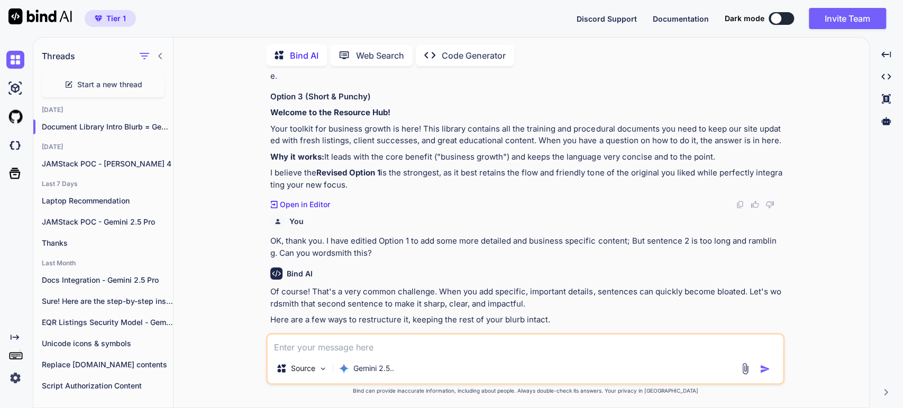
click at [639, 290] on p "Of course! That's a very common challenge. When you add specific, important det…" at bounding box center [526, 298] width 512 height 24
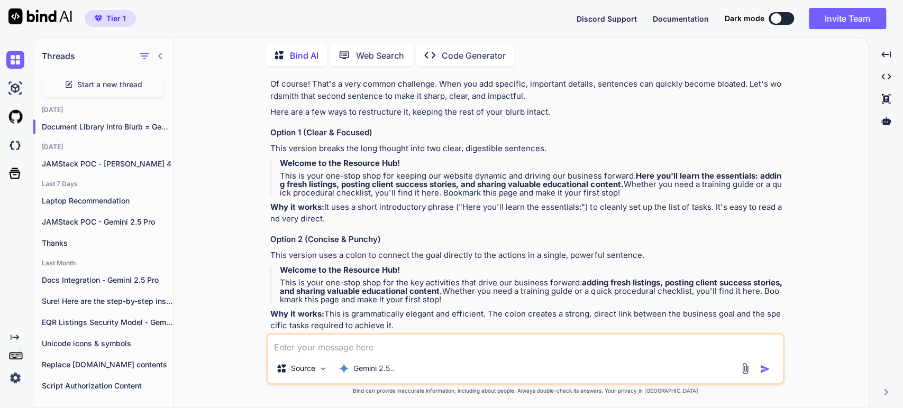
scroll to position [1064, 0]
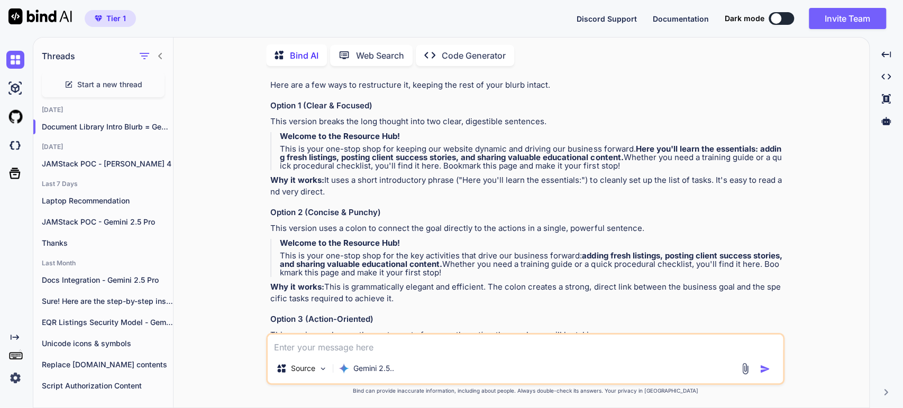
click at [404, 171] on div "Of course! That's a very common challenge. When you add specific, important det…" at bounding box center [526, 239] width 512 height 377
click at [335, 136] on strong "Welcome to the Resource Hub!" at bounding box center [340, 136] width 120 height 10
drag, startPoint x: 279, startPoint y: 132, endPoint x: 407, endPoint y: 296, distance: 208.0
click at [399, 300] on div "Of course! That's a very common challenge. When you add specific, important det…" at bounding box center [526, 239] width 512 height 377
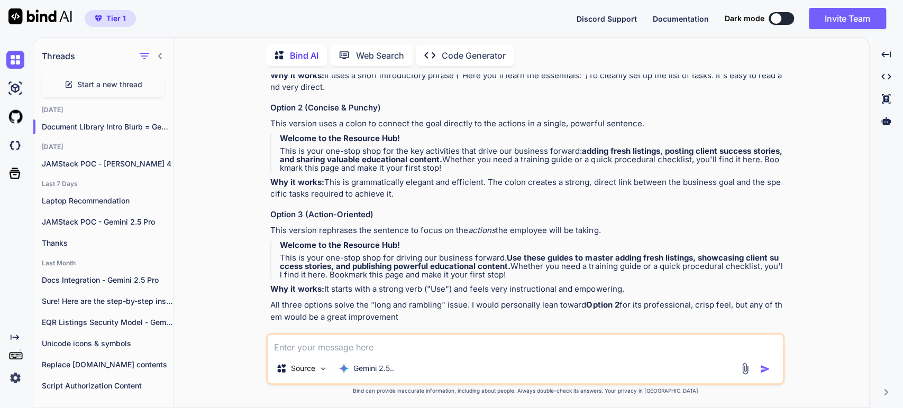
scroll to position [1176, 0]
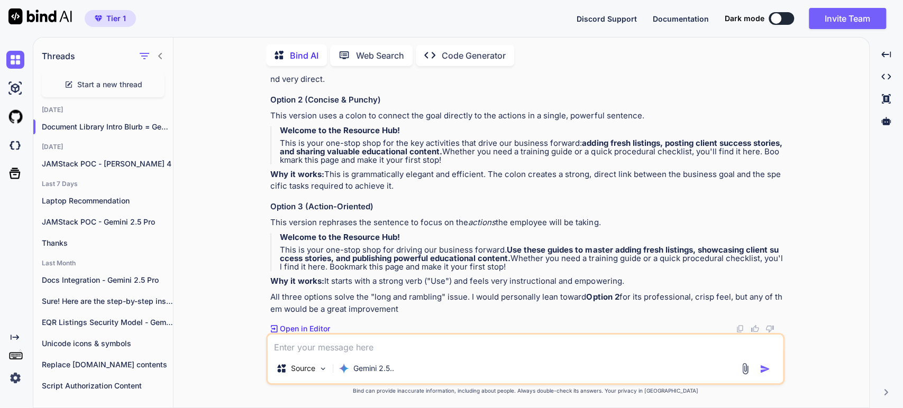
click at [435, 310] on p "All three options solve the "long and rambling" issue. I would personally lean …" at bounding box center [526, 303] width 512 height 24
copy div "Welcome to the Resource Hub! This is your one-stop shop for keeping our website…"
click at [504, 171] on p "Why it works: This is grammatically elegant and efficient. The colon creates a …" at bounding box center [526, 181] width 512 height 24
click at [330, 347] on textarea at bounding box center [525, 344] width 515 height 19
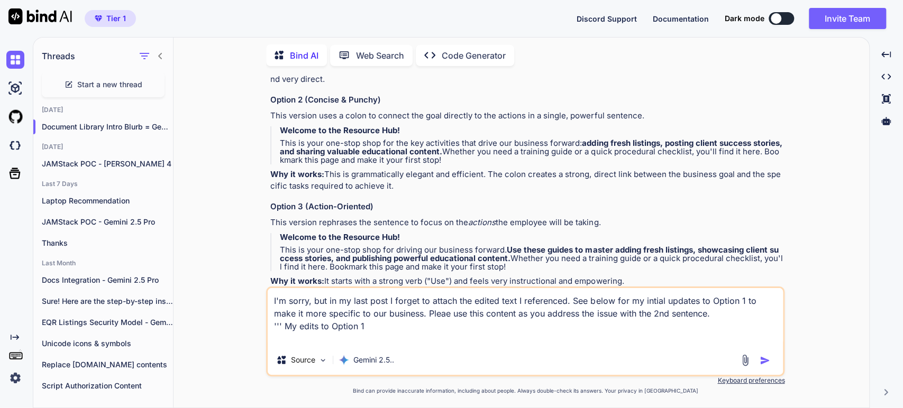
paste textarea "This is your one-stop shop for keeping our website fresh and driving the busine…"
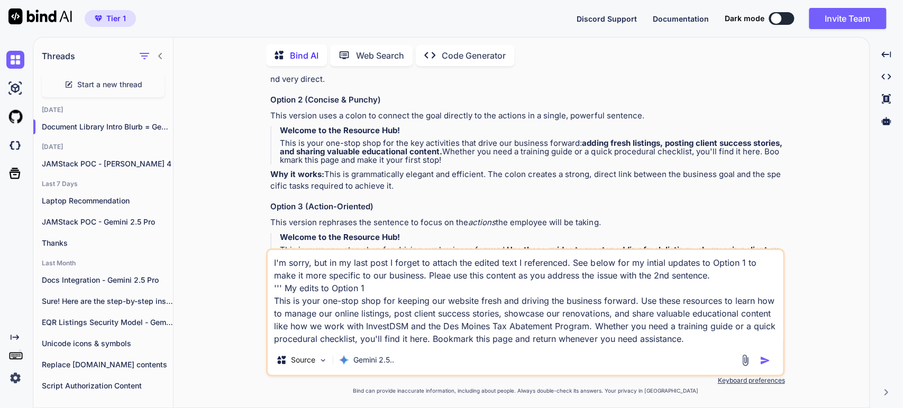
click at [762, 359] on img "button" at bounding box center [764, 360] width 11 height 11
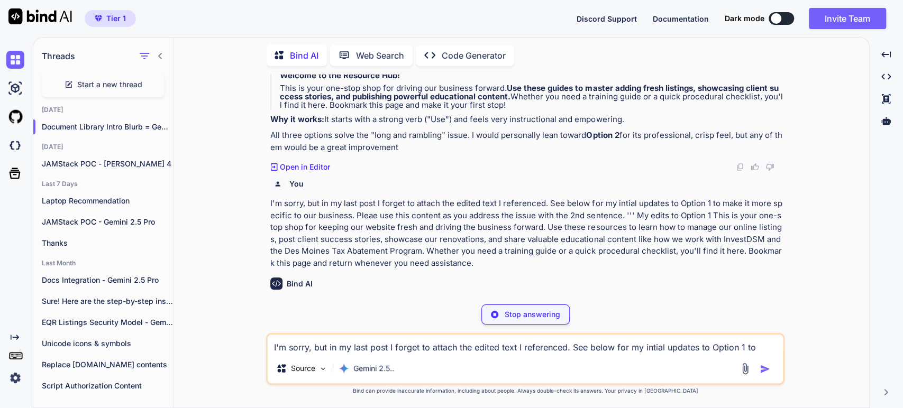
scroll to position [1348, 0]
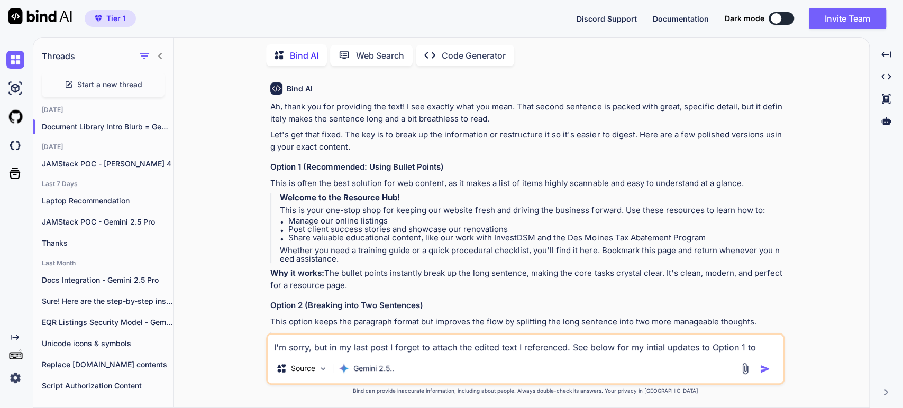
scroll to position [1524, 0]
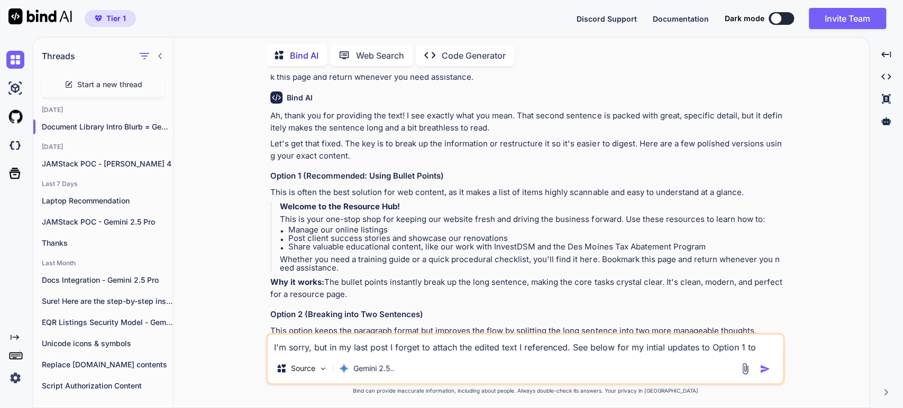
click at [348, 243] on li "Share valuable educational content, like our work with InvestDSM and the Des Mo…" at bounding box center [535, 247] width 494 height 8
click at [310, 226] on li "Manage our online listings" at bounding box center [535, 230] width 494 height 8
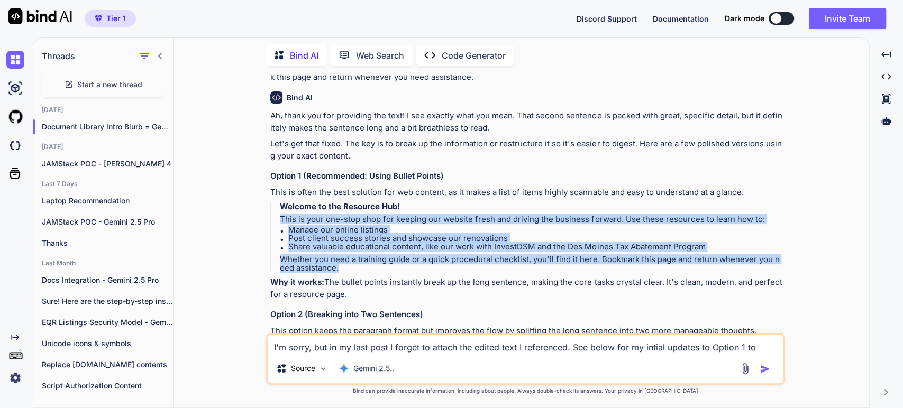
drag, startPoint x: 341, startPoint y: 266, endPoint x: 272, endPoint y: 221, distance: 82.1
click at [272, 221] on blockquote "Welcome to the Resource Hub! This is your one-stop shop for keeping our website…" at bounding box center [526, 238] width 512 height 70
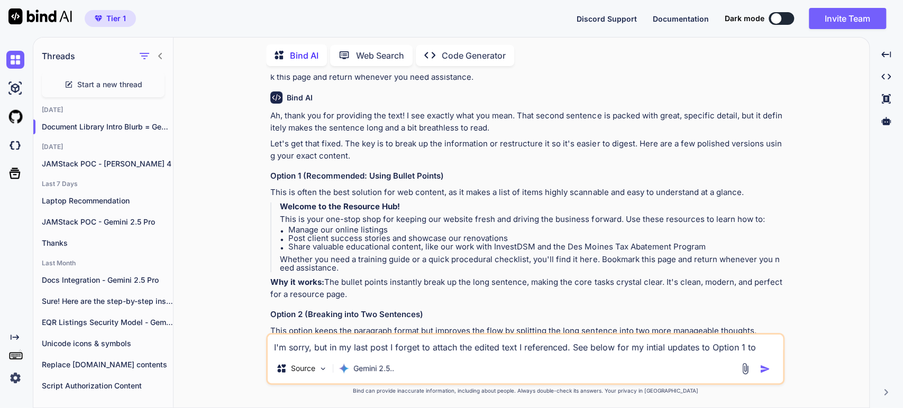
click at [440, 275] on div "Ah, thank you for providing the text! I see exactly what you mean. That second …" at bounding box center [526, 347] width 512 height 474
